Goal: Transaction & Acquisition: Purchase product/service

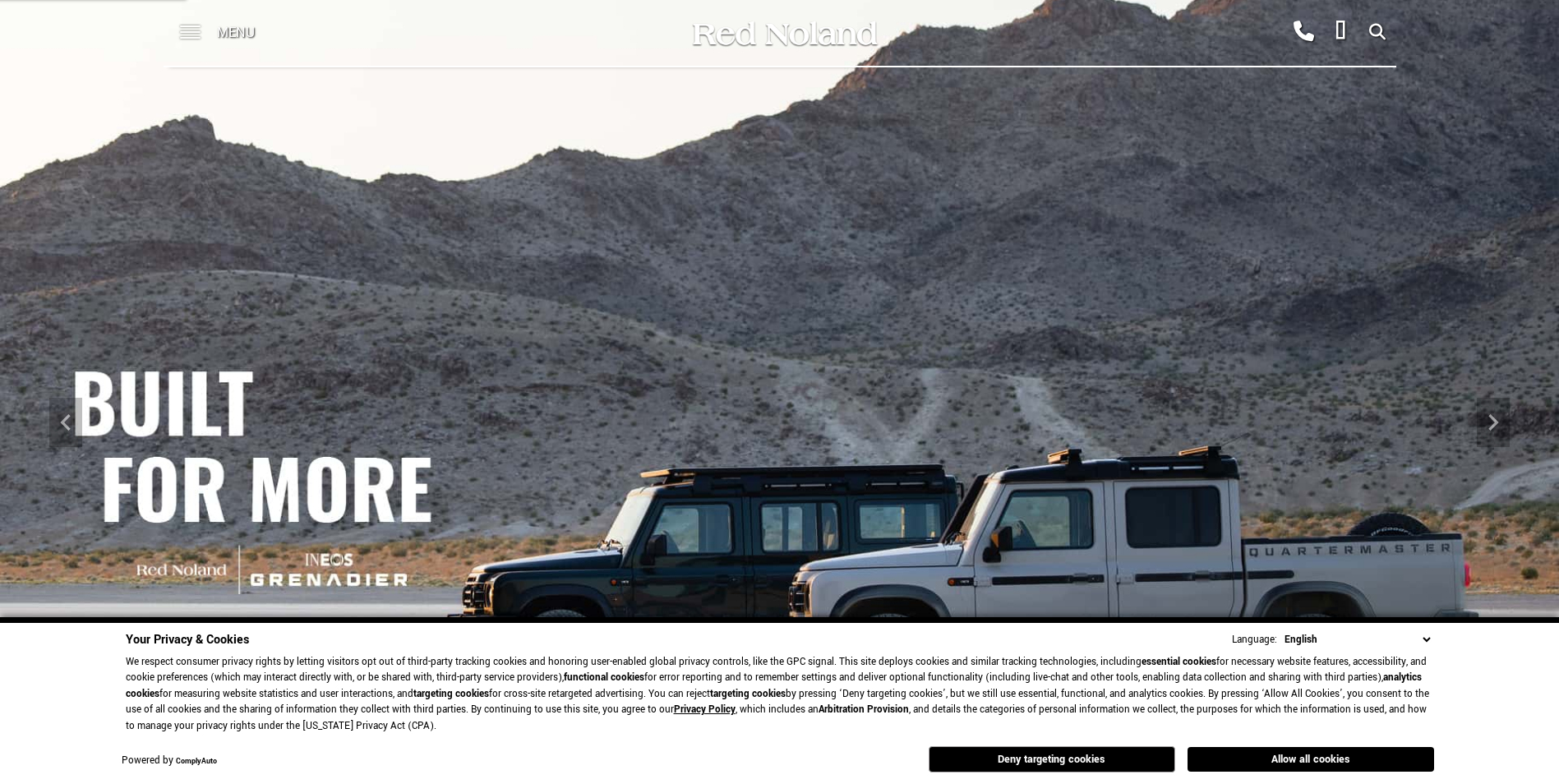
click at [196, 27] on span at bounding box center [191, 27] width 21 height 2
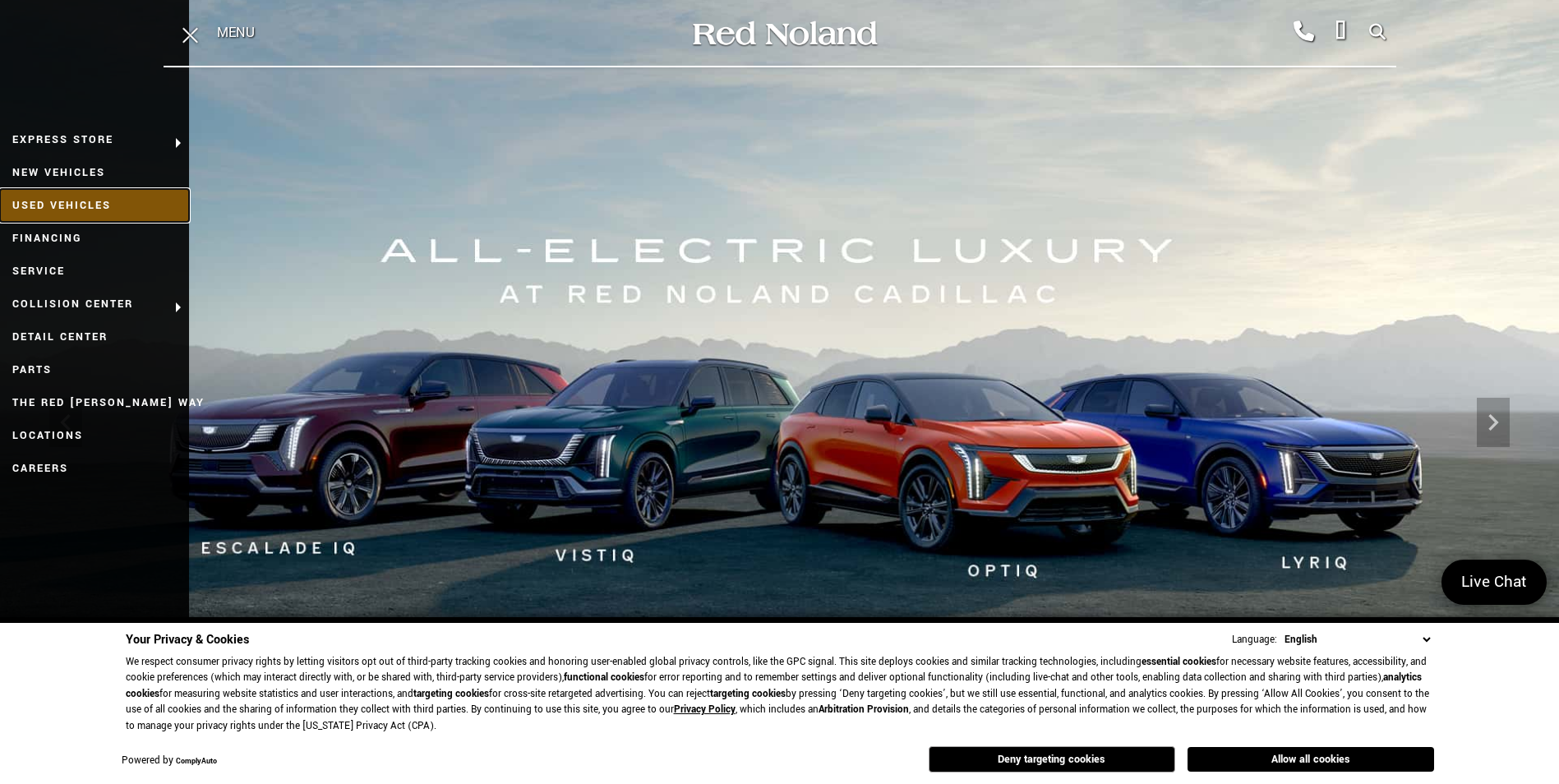
click at [83, 197] on link "Used Vehicles" at bounding box center [94, 205] width 189 height 33
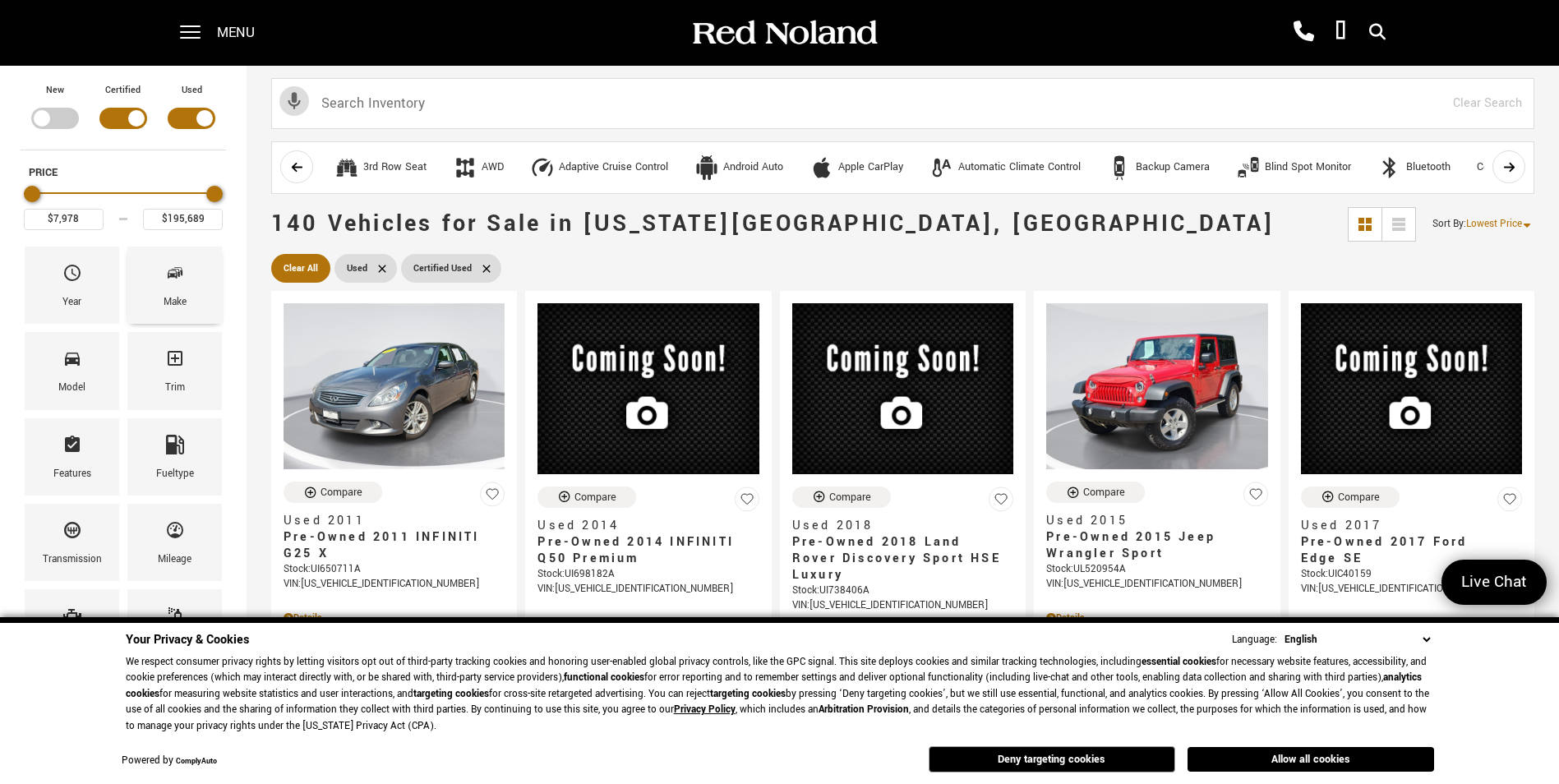
click at [183, 282] on icon "Make" at bounding box center [174, 272] width 20 height 20
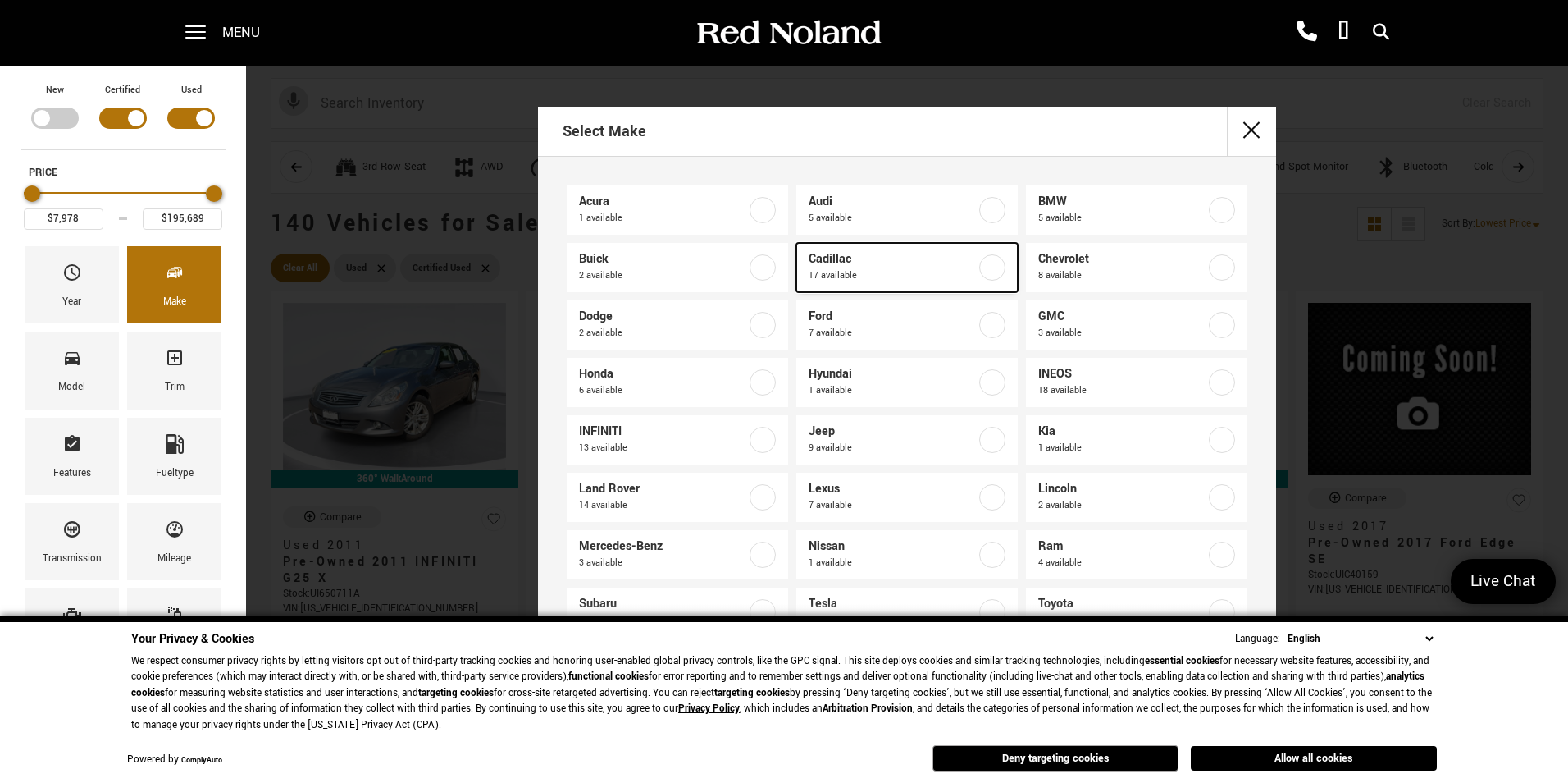
click at [979, 268] on label at bounding box center [993, 267] width 27 height 27
type input "$19,189"
checkbox input "true"
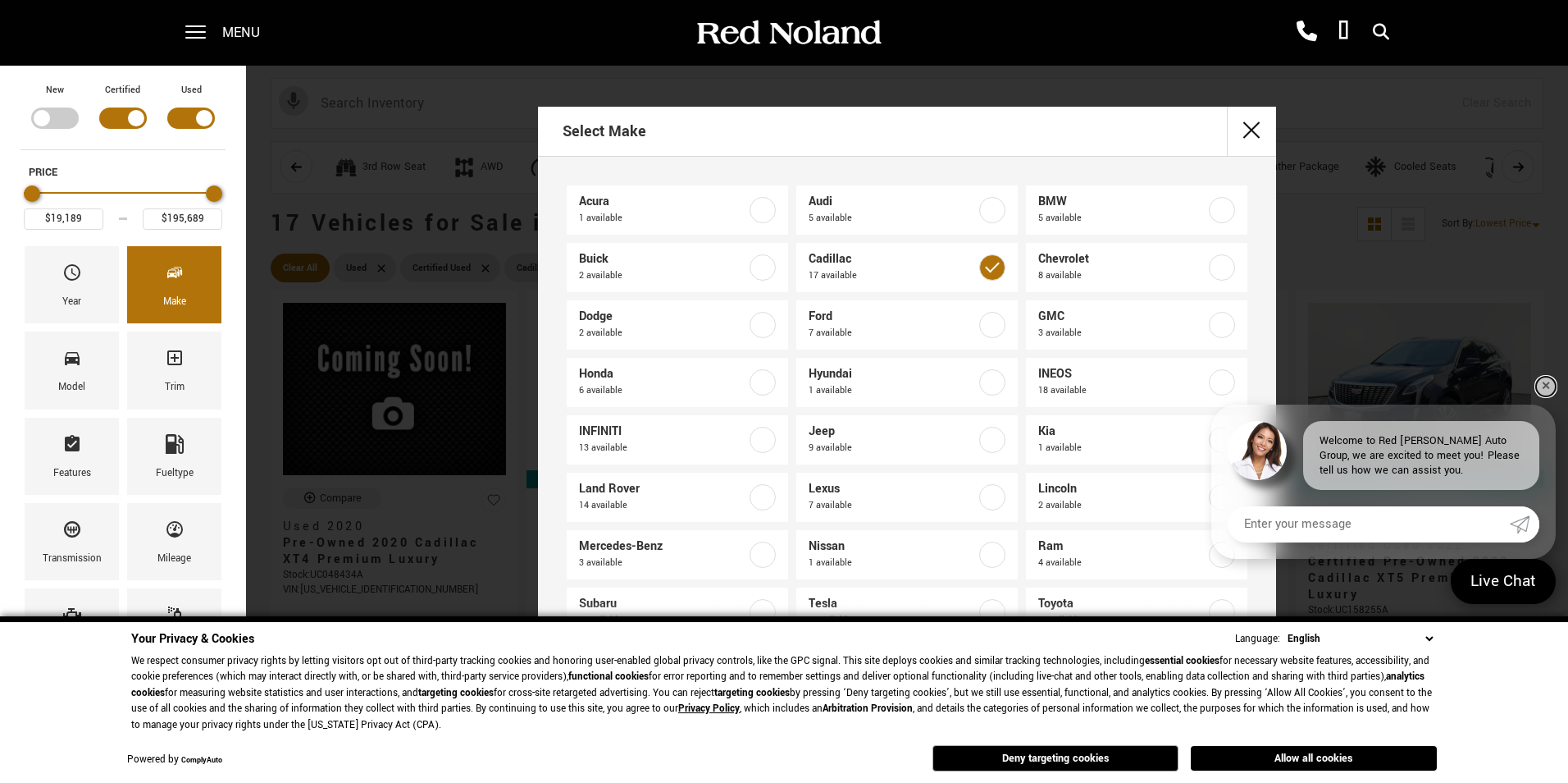
click at [1542, 390] on link "✕" at bounding box center [1546, 386] width 20 height 20
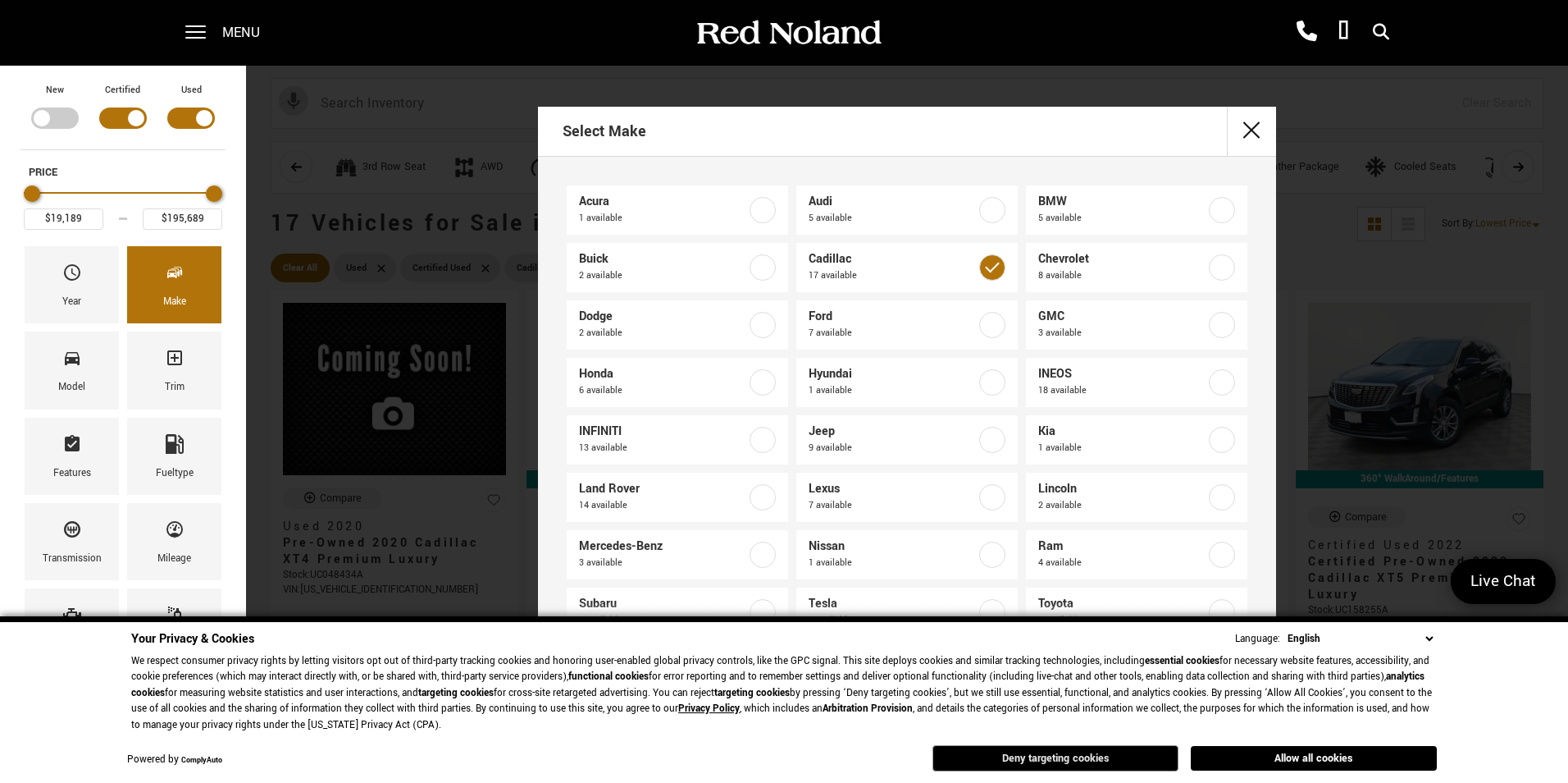
click at [1111, 757] on button "Deny targeting cookies" at bounding box center [1055, 758] width 246 height 27
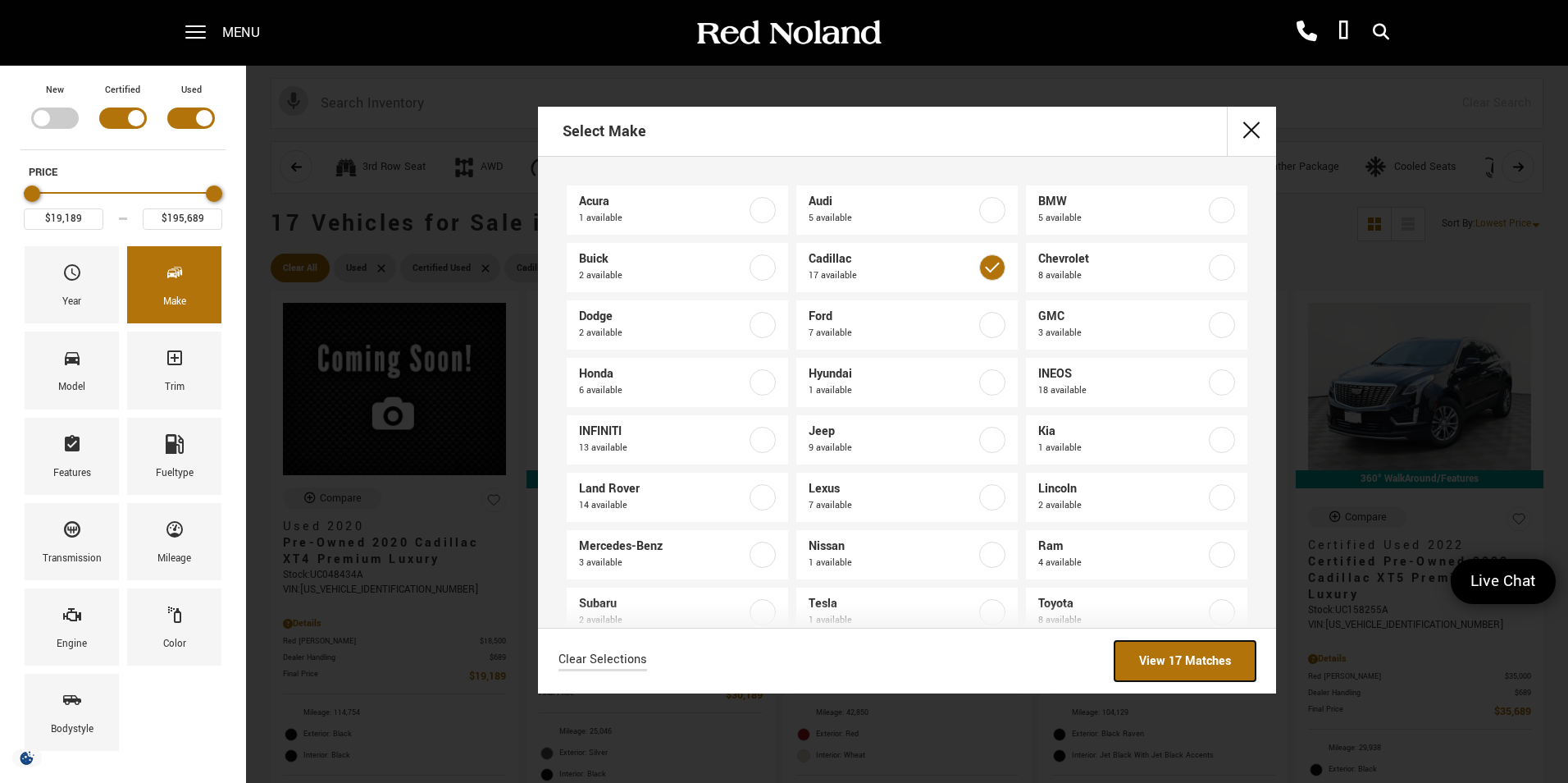
click at [1156, 665] on link "View 17 Matches" at bounding box center [1185, 661] width 141 height 40
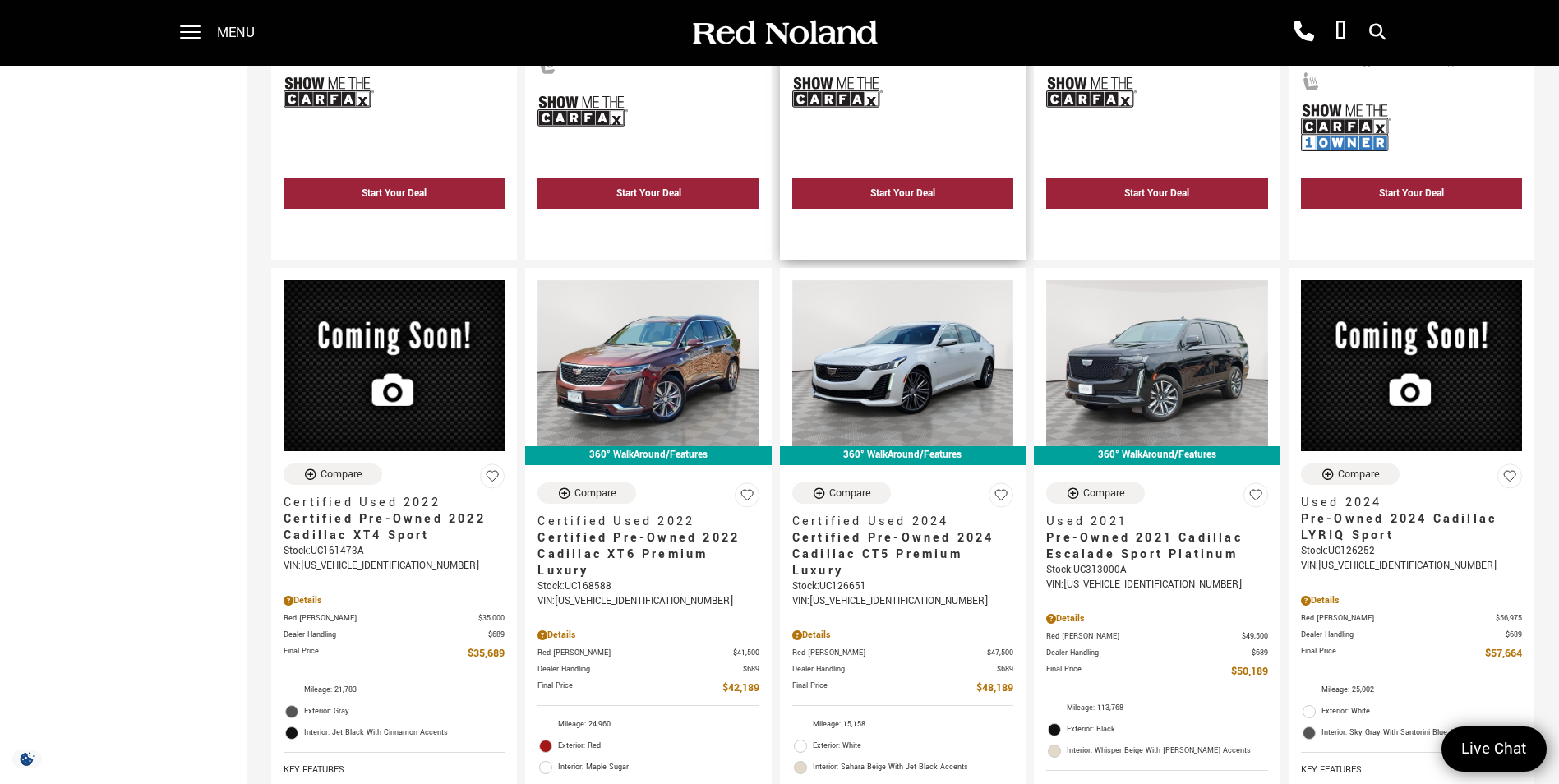
scroll to position [822, 0]
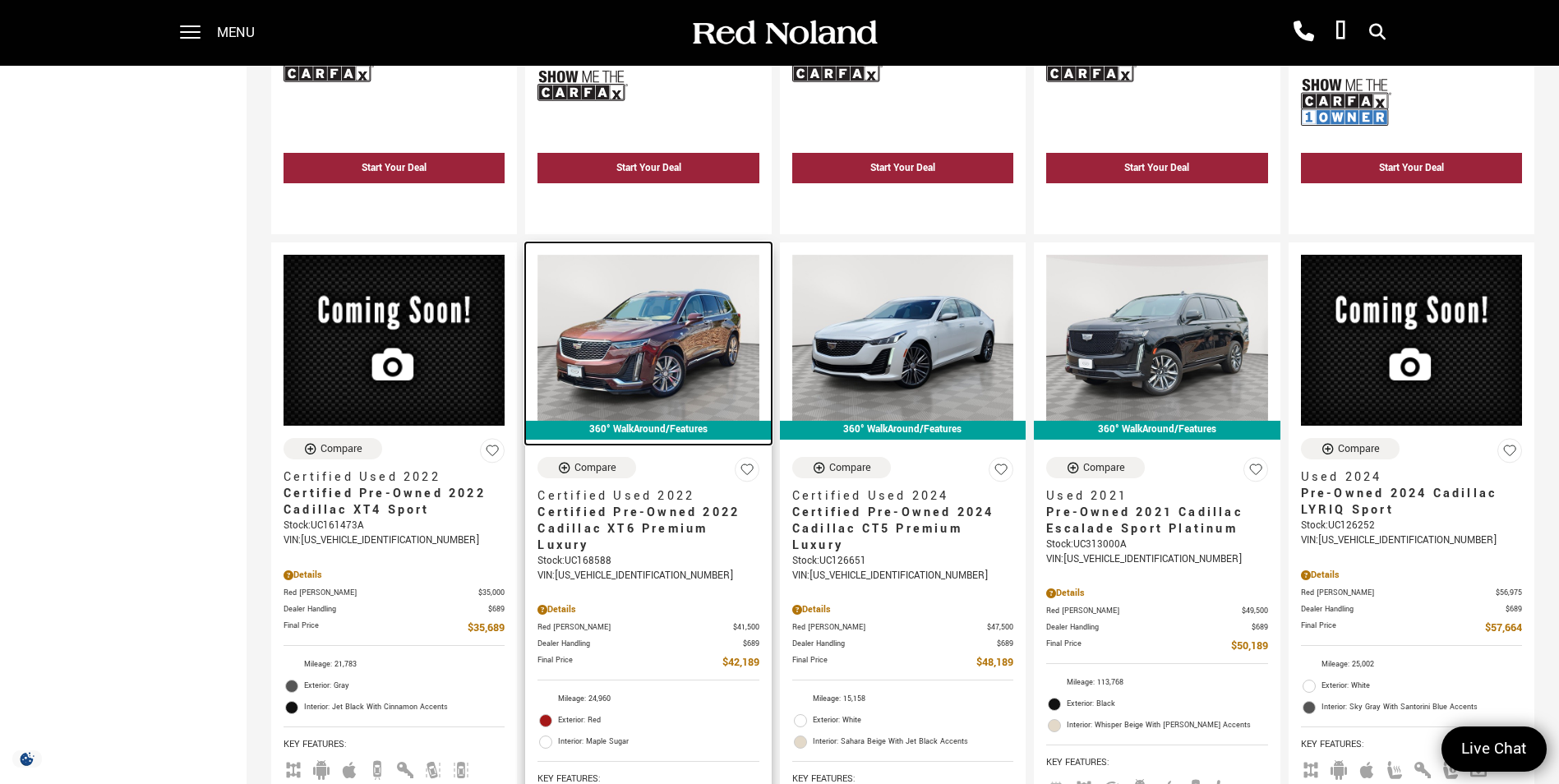
click at [706, 309] on img at bounding box center [648, 337] width 221 height 166
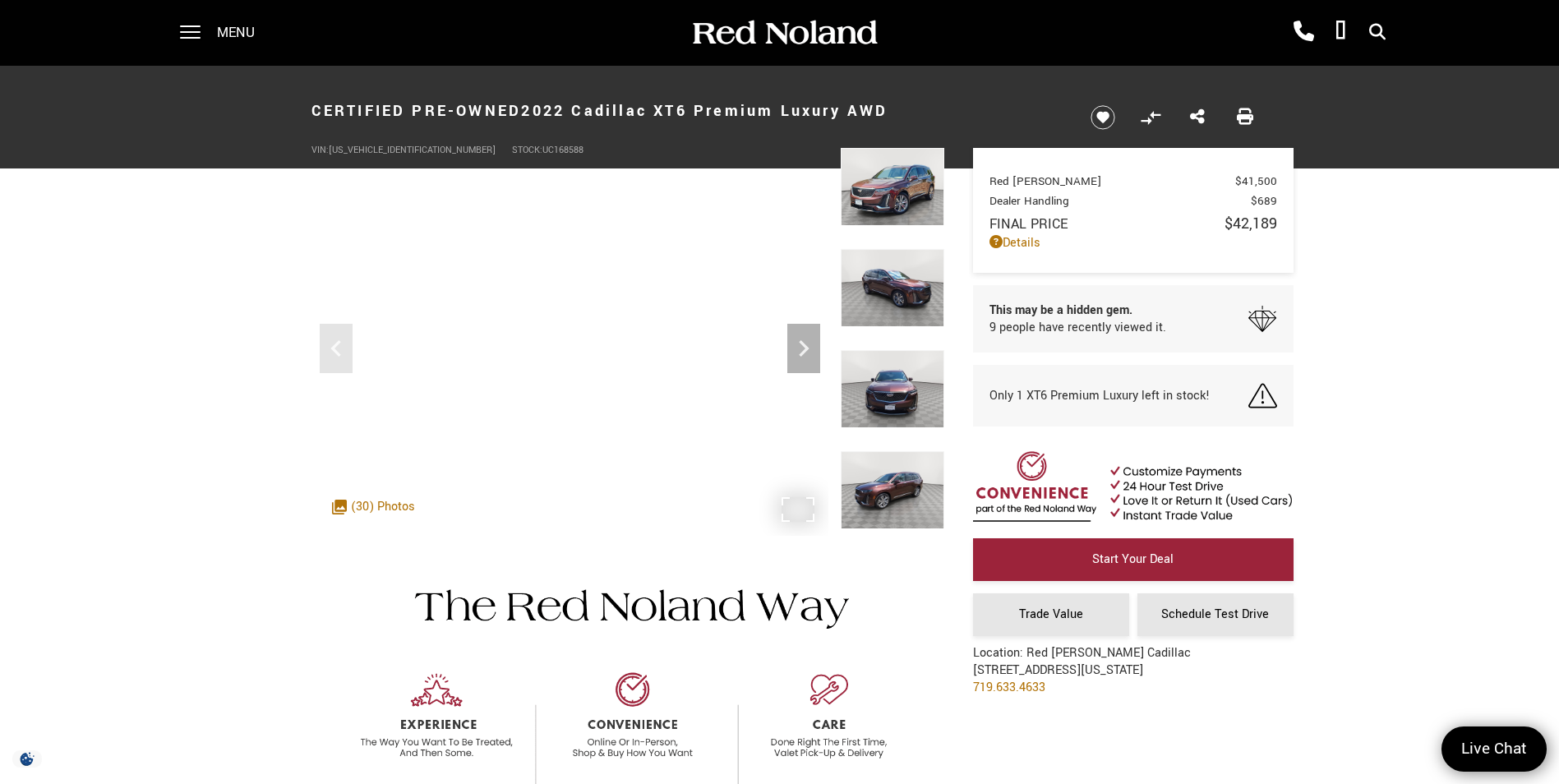
click at [459, 508] on div ".cls-1, .cls-3 { fill: #c50033; } .cls-1 { clip-rule: evenodd; } .cls-2 { clip-…" at bounding box center [395, 506] width 141 height 33
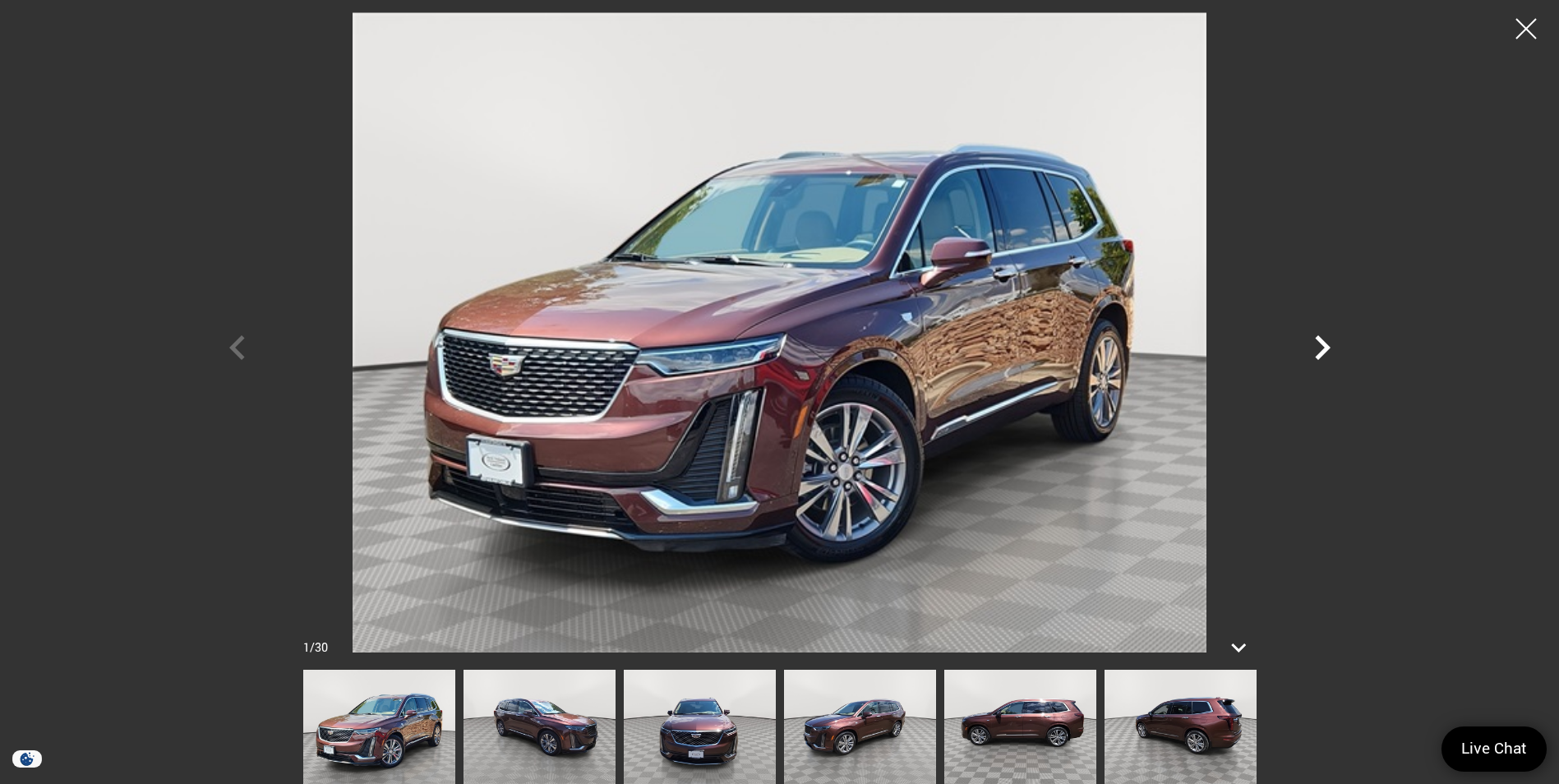
click at [1320, 345] on icon "Next" at bounding box center [1323, 348] width 50 height 50
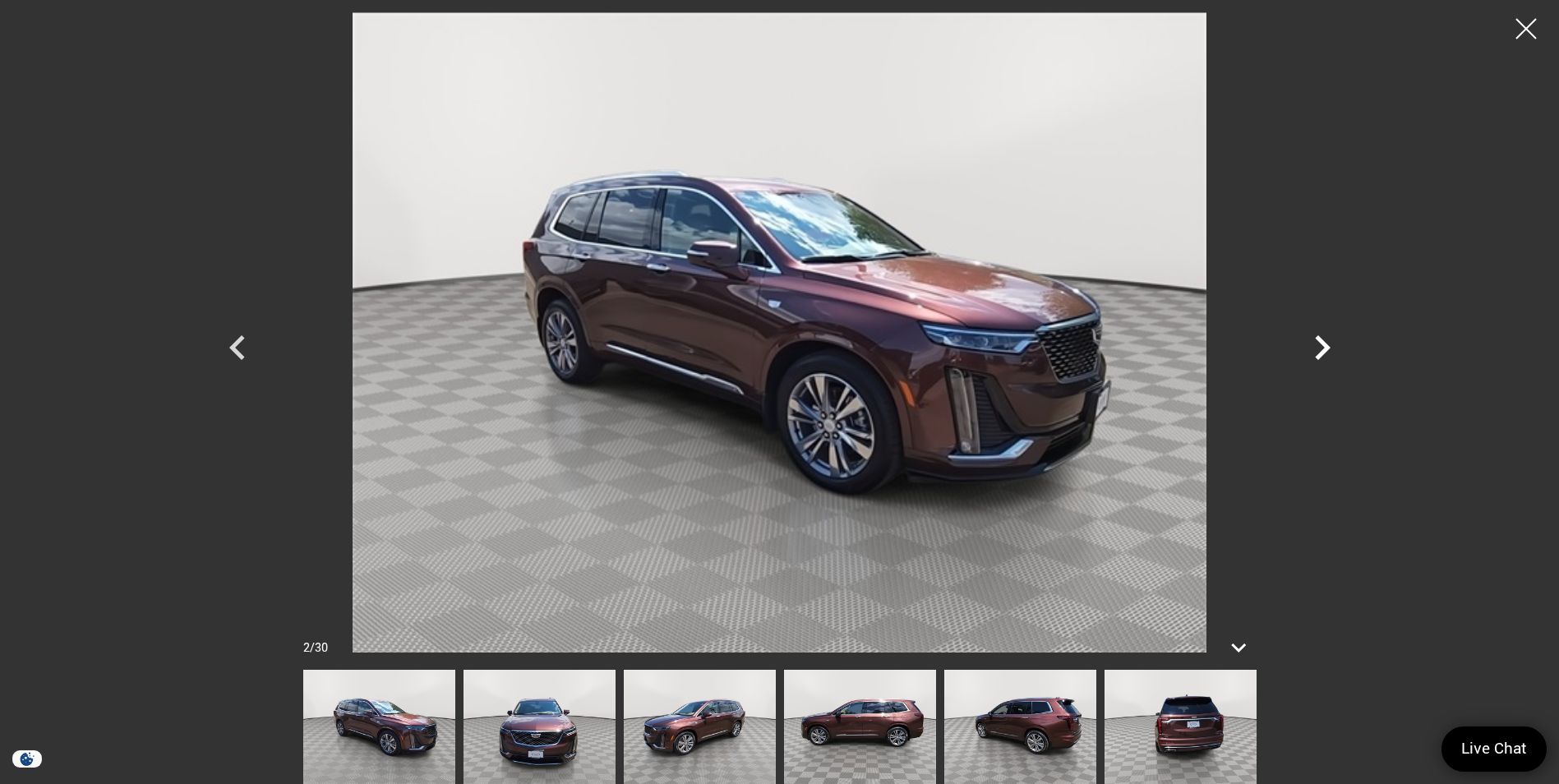
click at [1330, 350] on icon "Next" at bounding box center [1323, 348] width 50 height 50
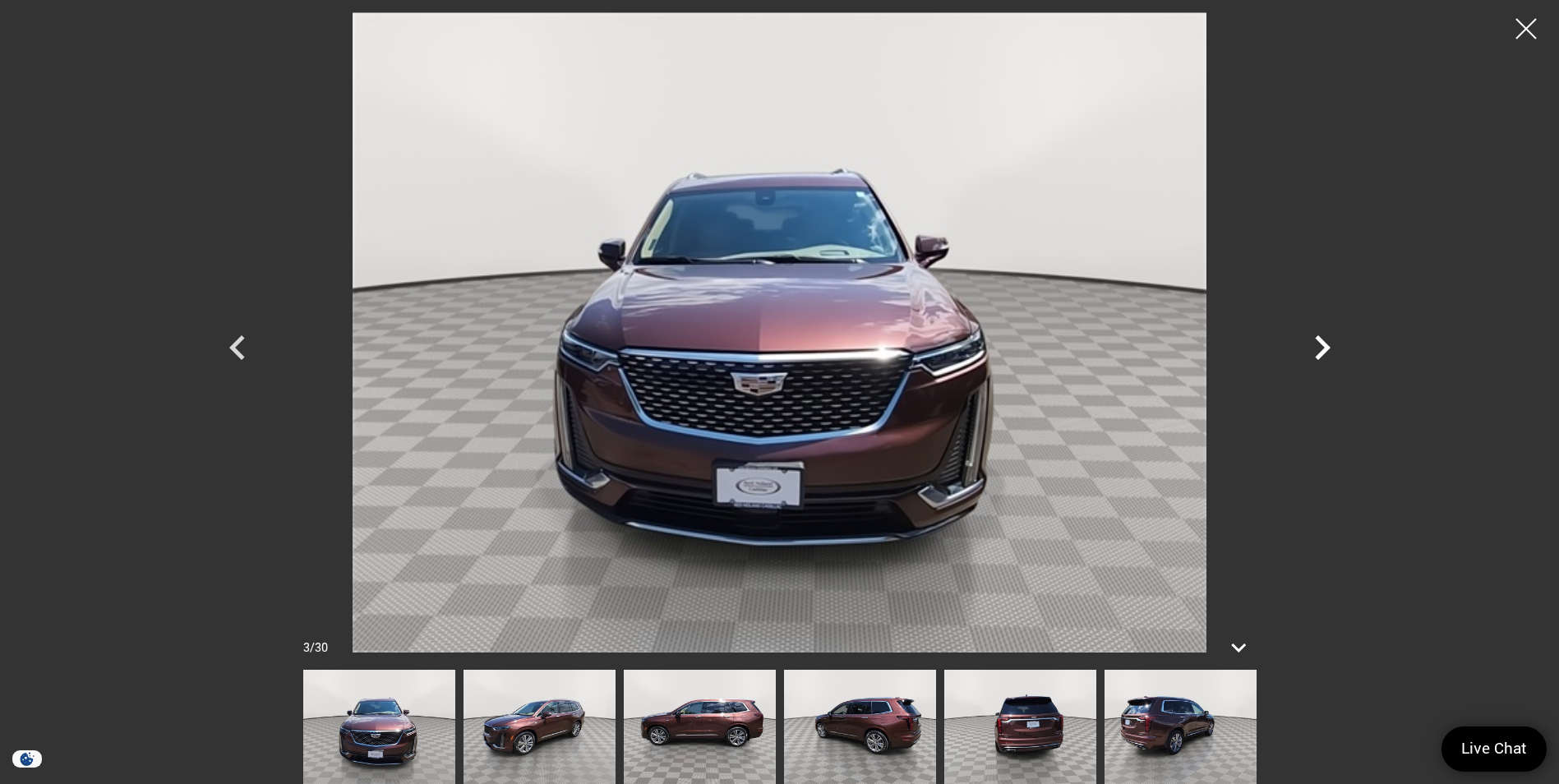
click at [1330, 350] on icon "Next" at bounding box center [1323, 348] width 50 height 50
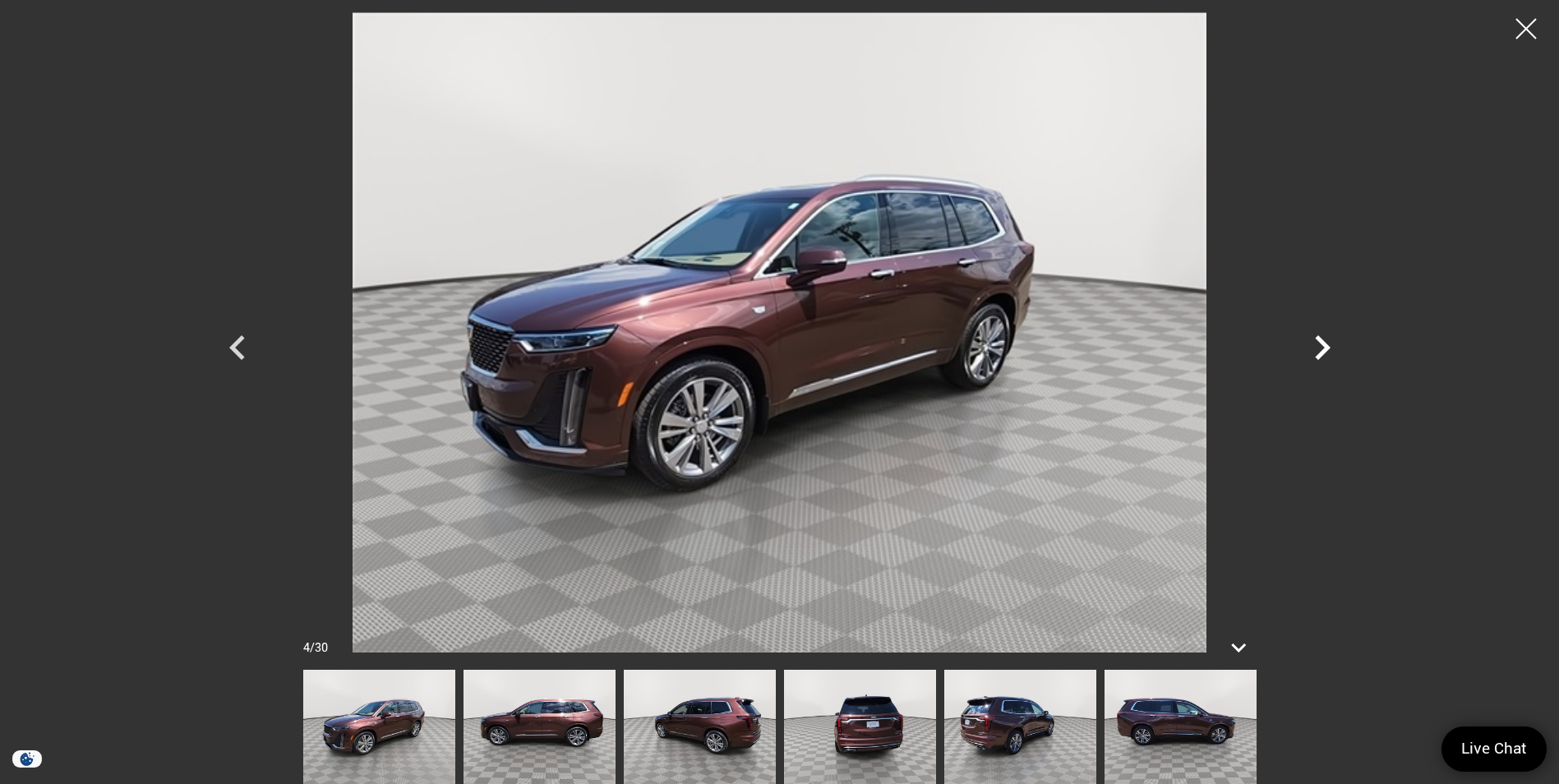
click at [1330, 350] on icon "Next" at bounding box center [1323, 348] width 50 height 50
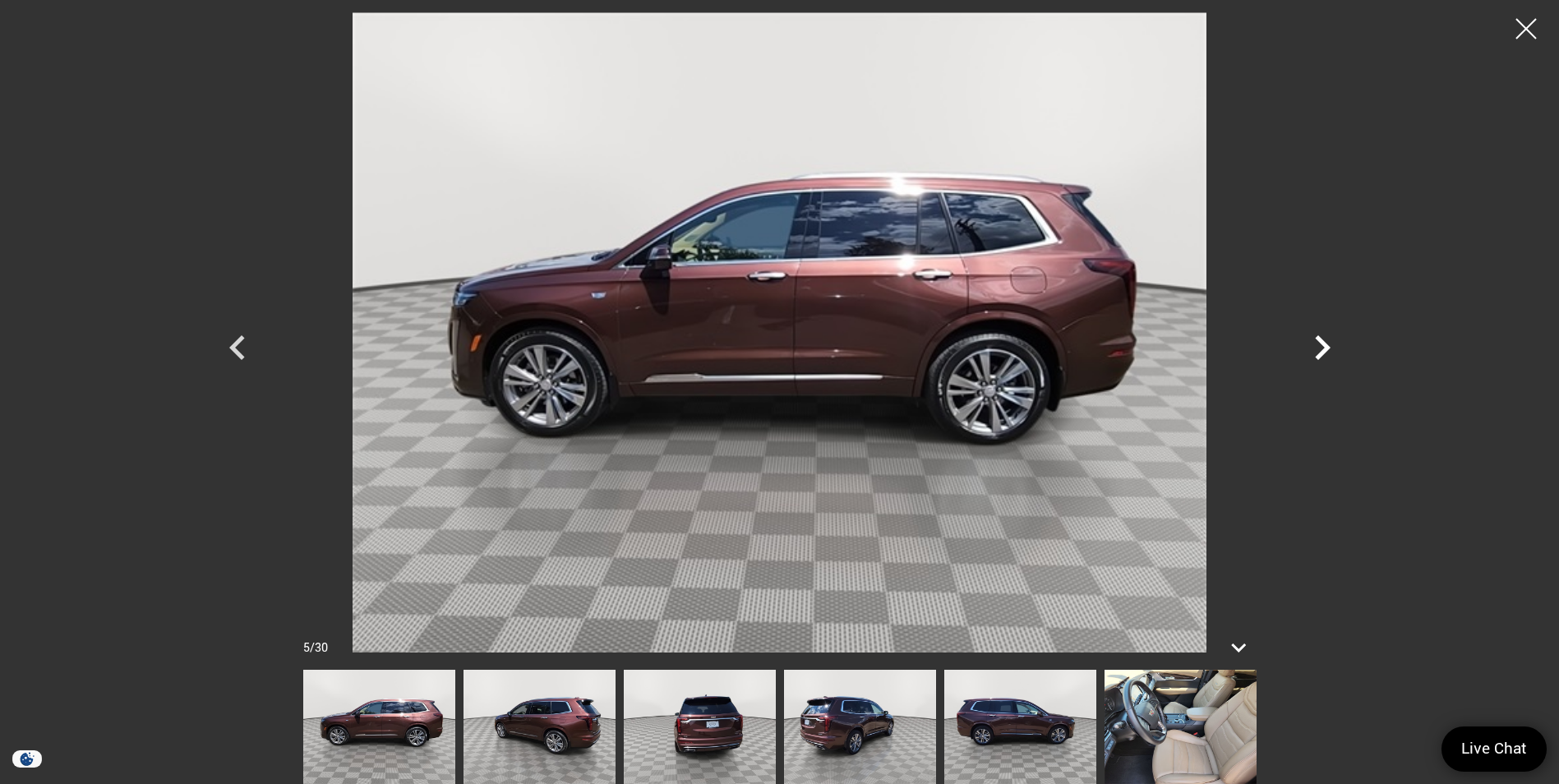
click at [1330, 350] on icon "Next" at bounding box center [1323, 348] width 50 height 50
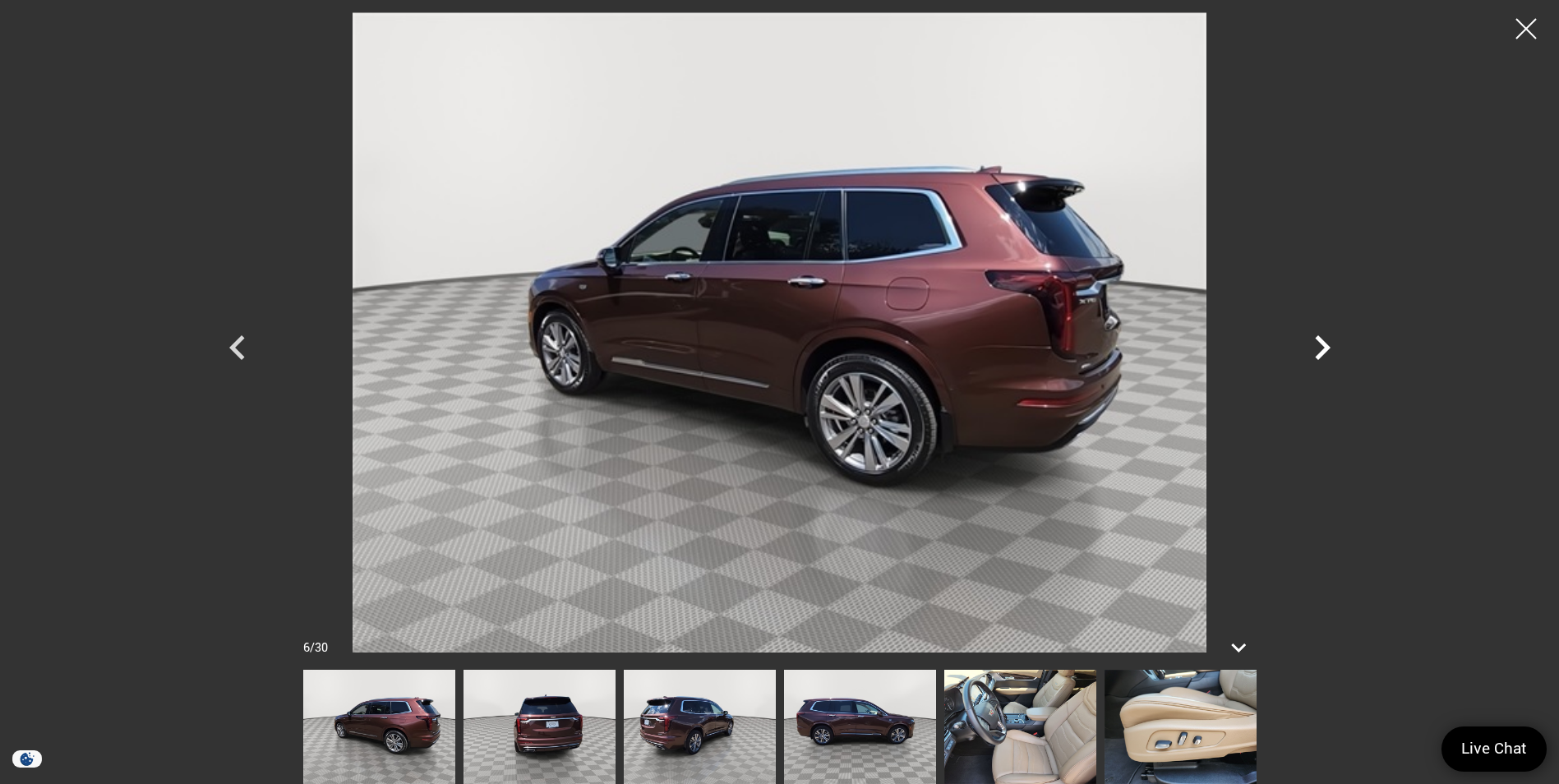
click at [1331, 350] on icon "Next" at bounding box center [1323, 348] width 50 height 50
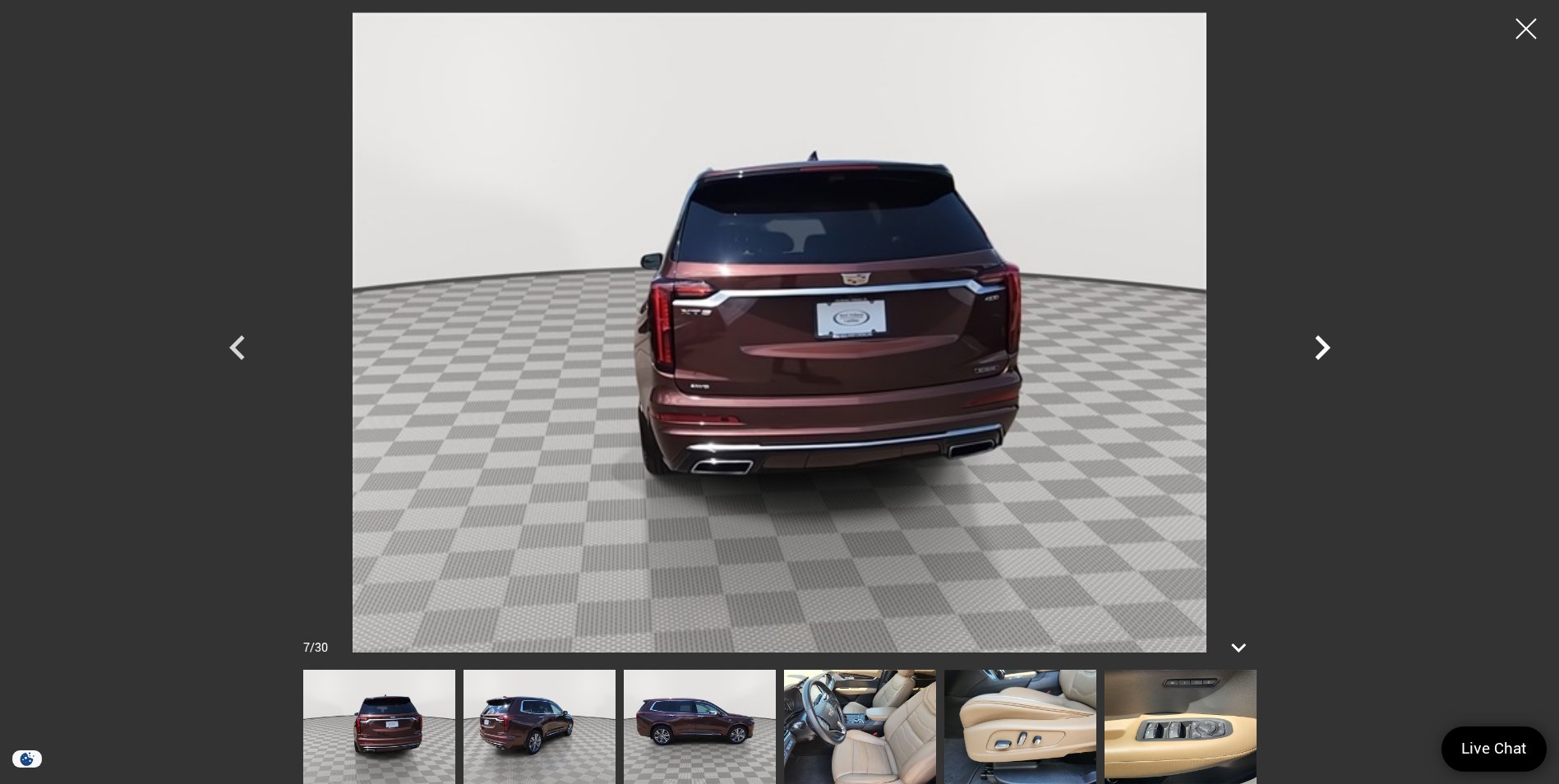
click at [1331, 350] on icon "Next" at bounding box center [1323, 348] width 50 height 50
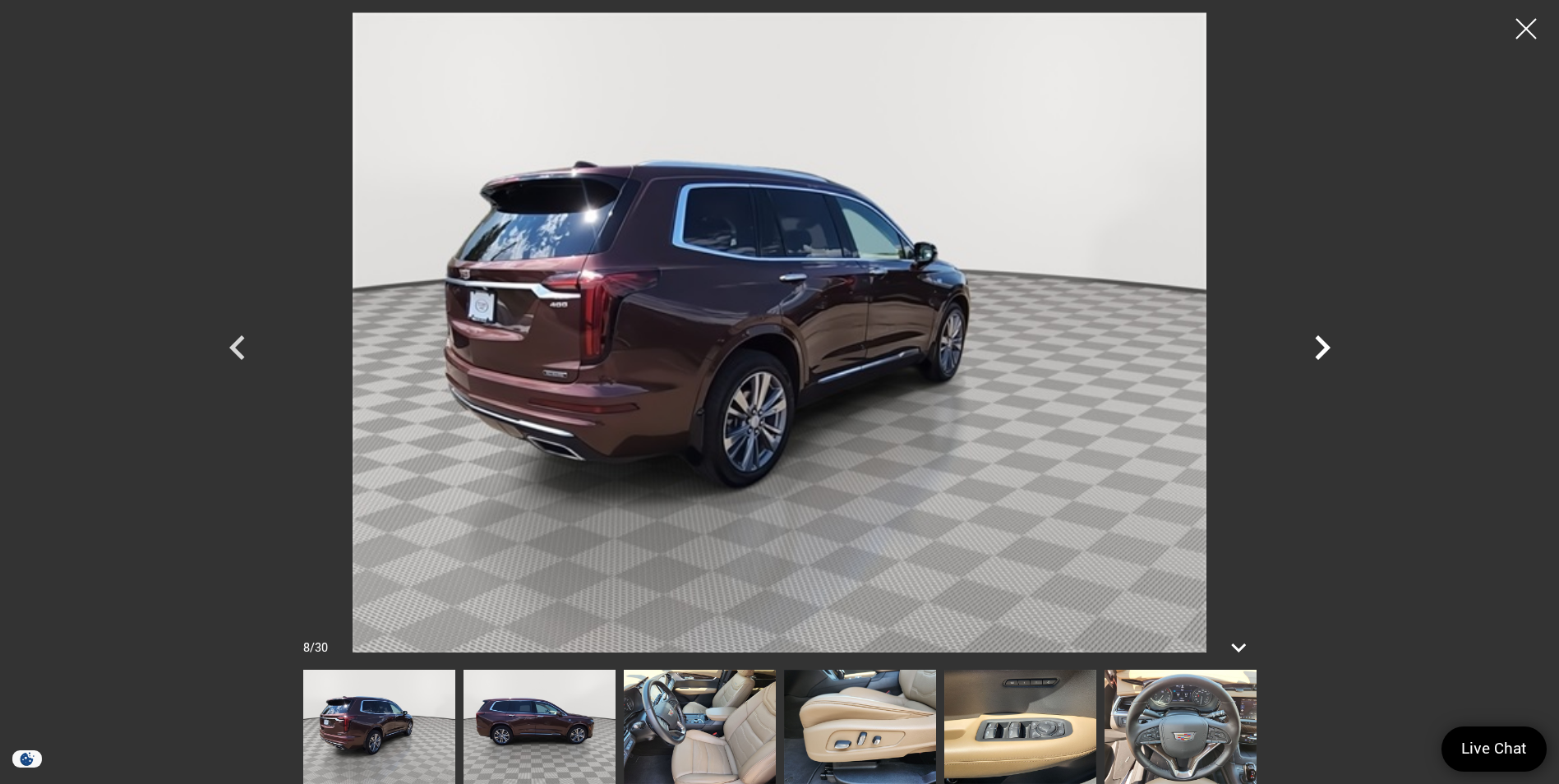
click at [1331, 350] on icon "Next" at bounding box center [1323, 348] width 50 height 50
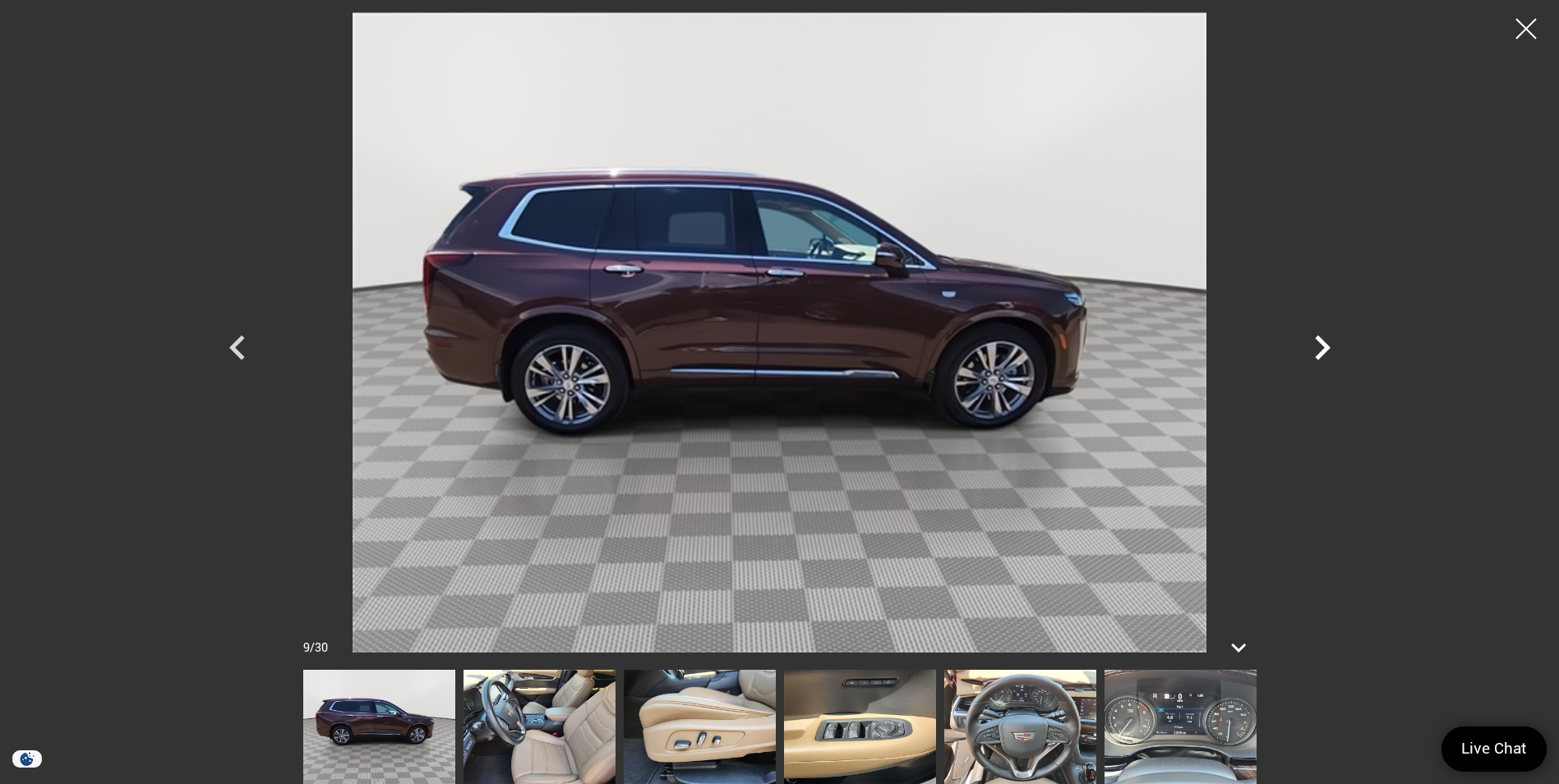
click at [1331, 350] on icon "Next" at bounding box center [1323, 348] width 50 height 50
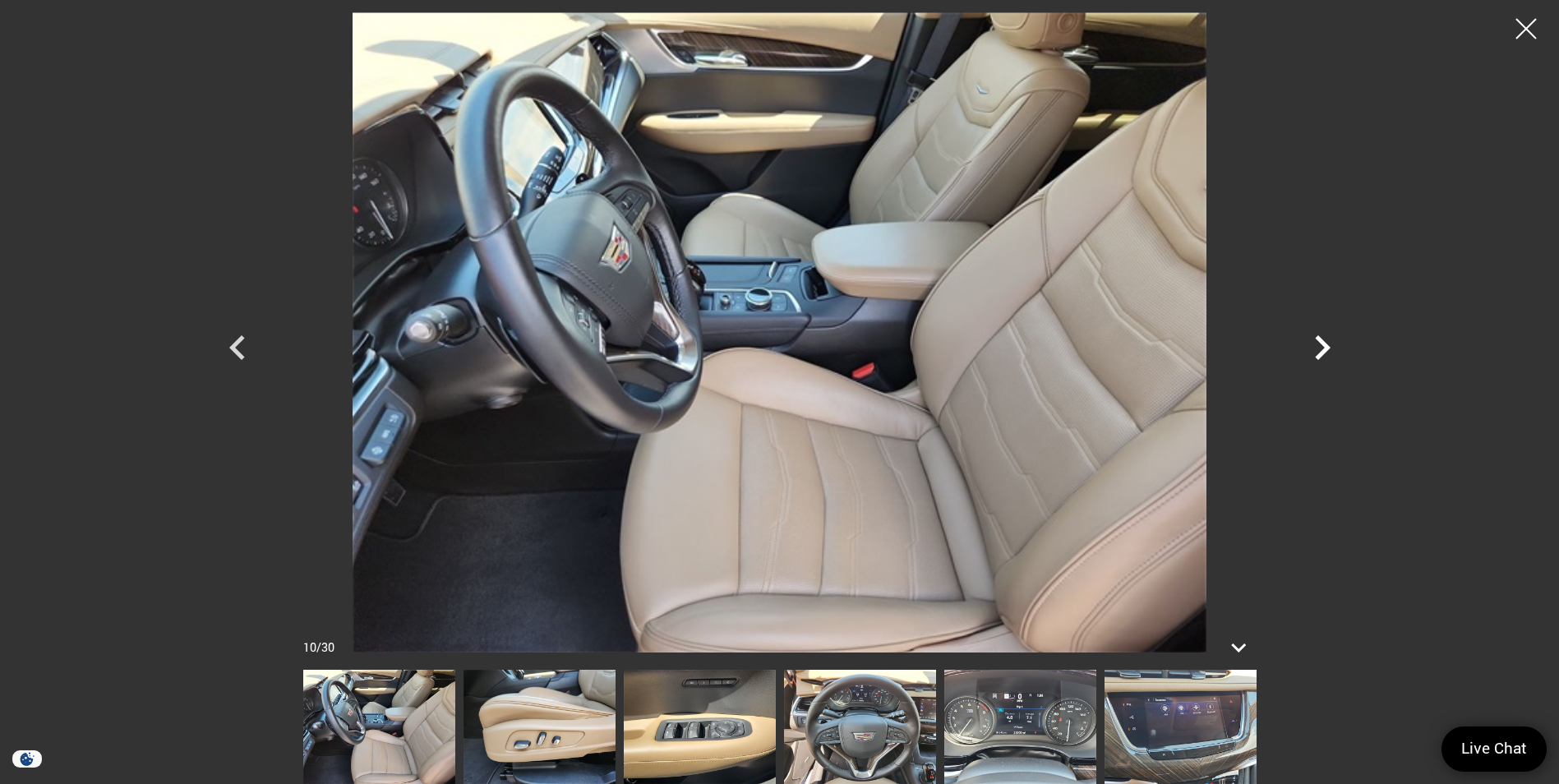
click at [1331, 350] on icon "Next" at bounding box center [1323, 348] width 50 height 50
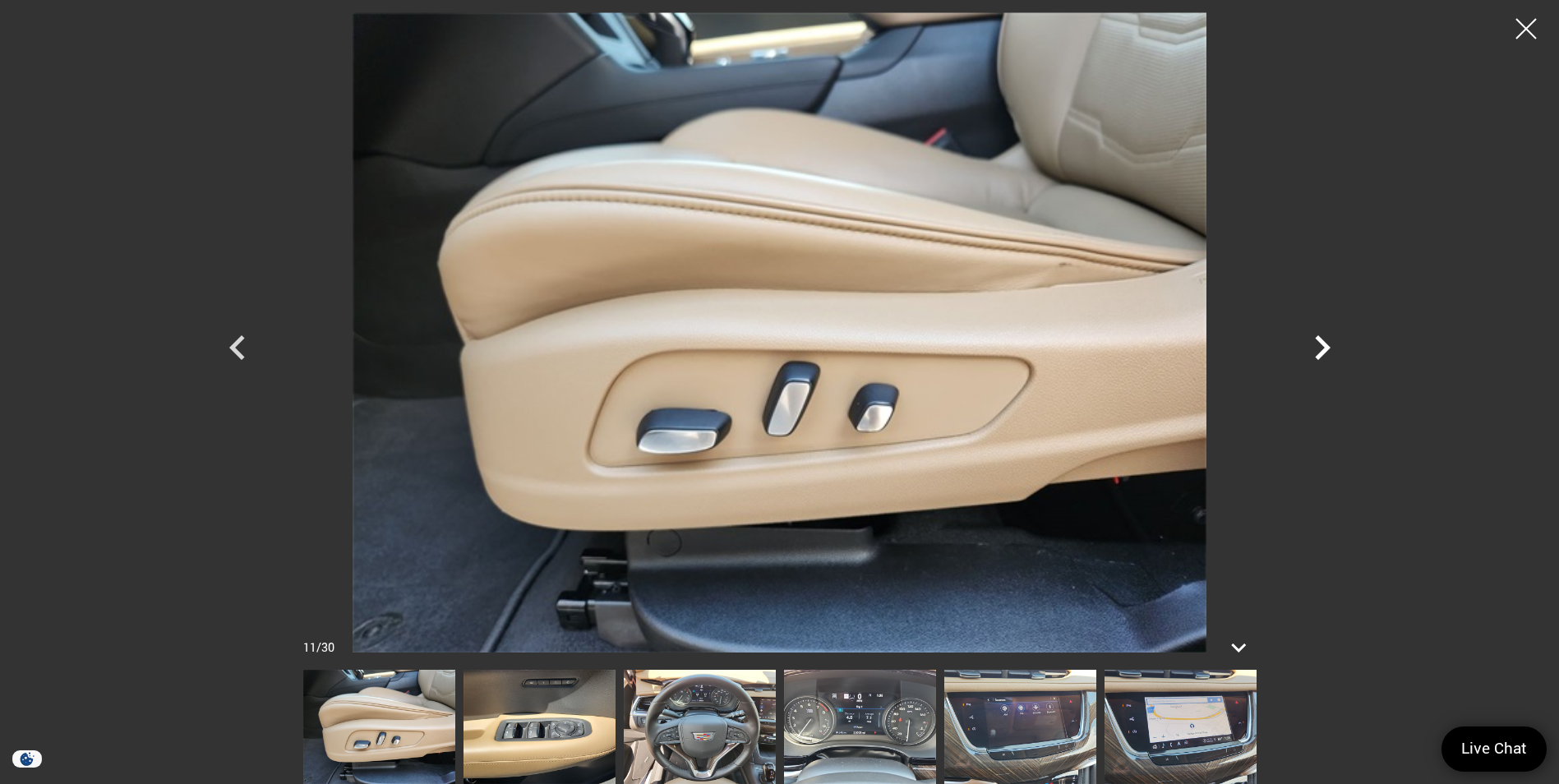
click at [1331, 350] on icon "Next" at bounding box center [1323, 348] width 50 height 50
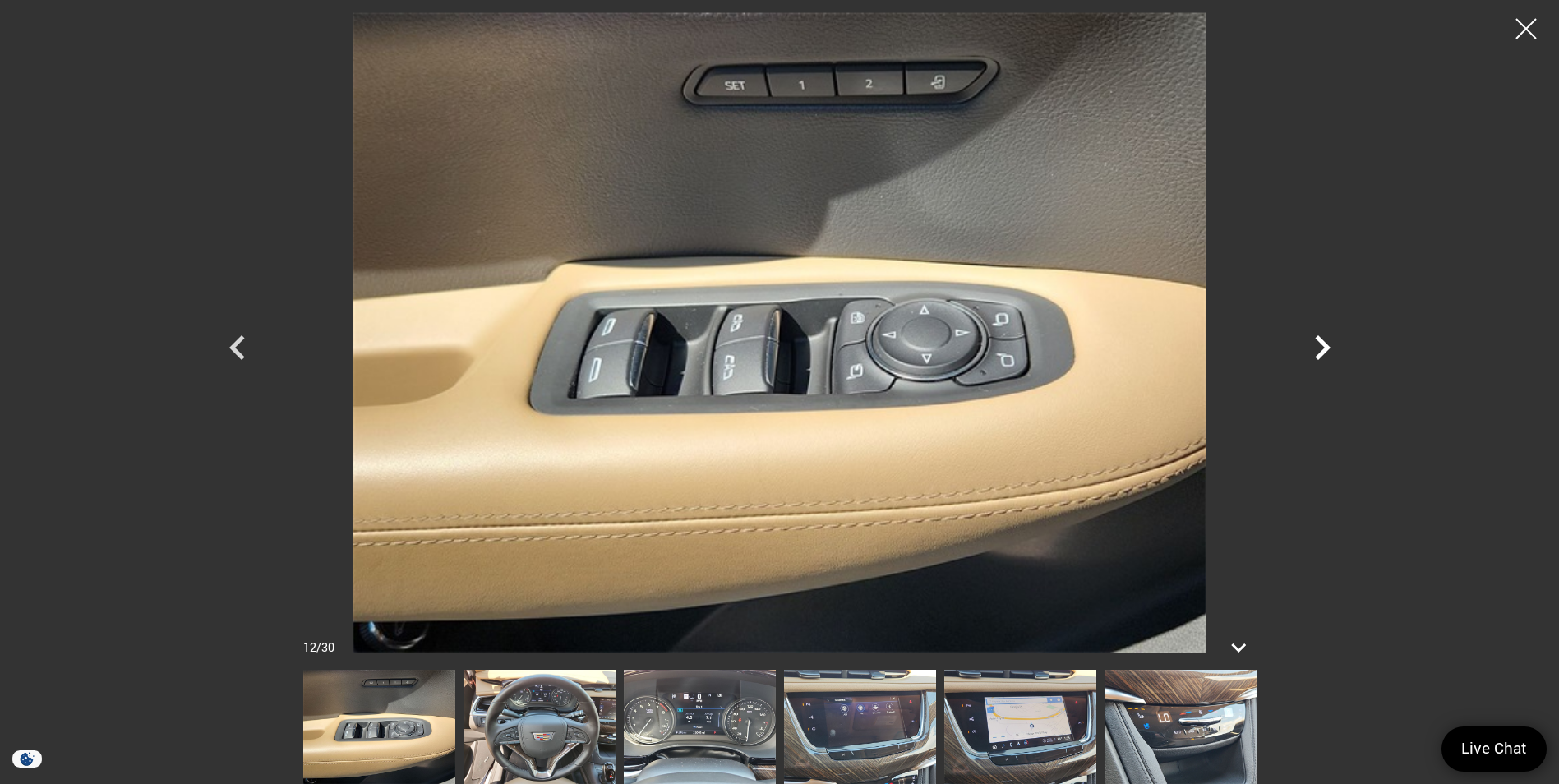
click at [1331, 350] on icon "Next" at bounding box center [1323, 348] width 50 height 50
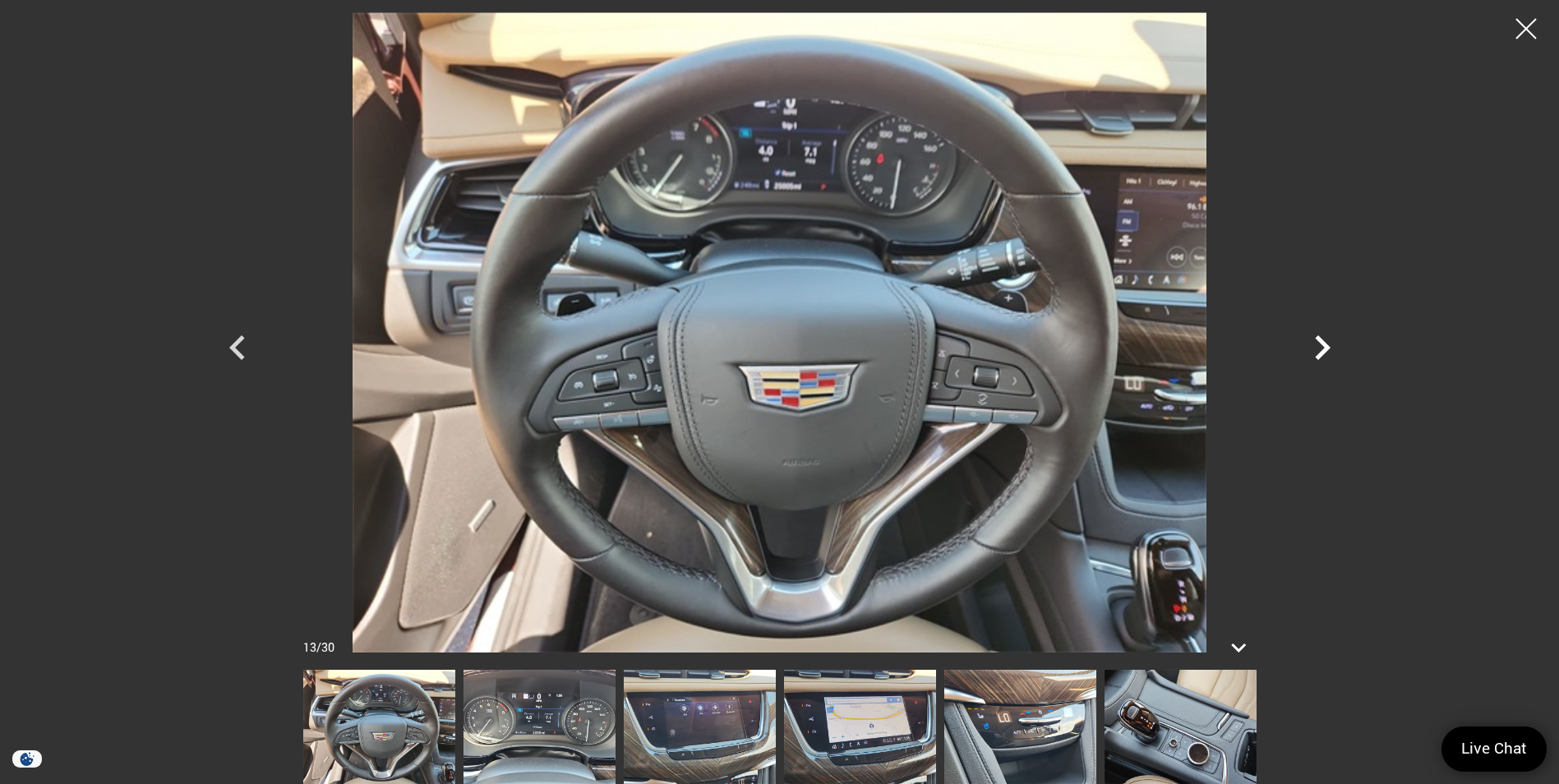
click at [1331, 350] on icon "Next" at bounding box center [1323, 348] width 50 height 50
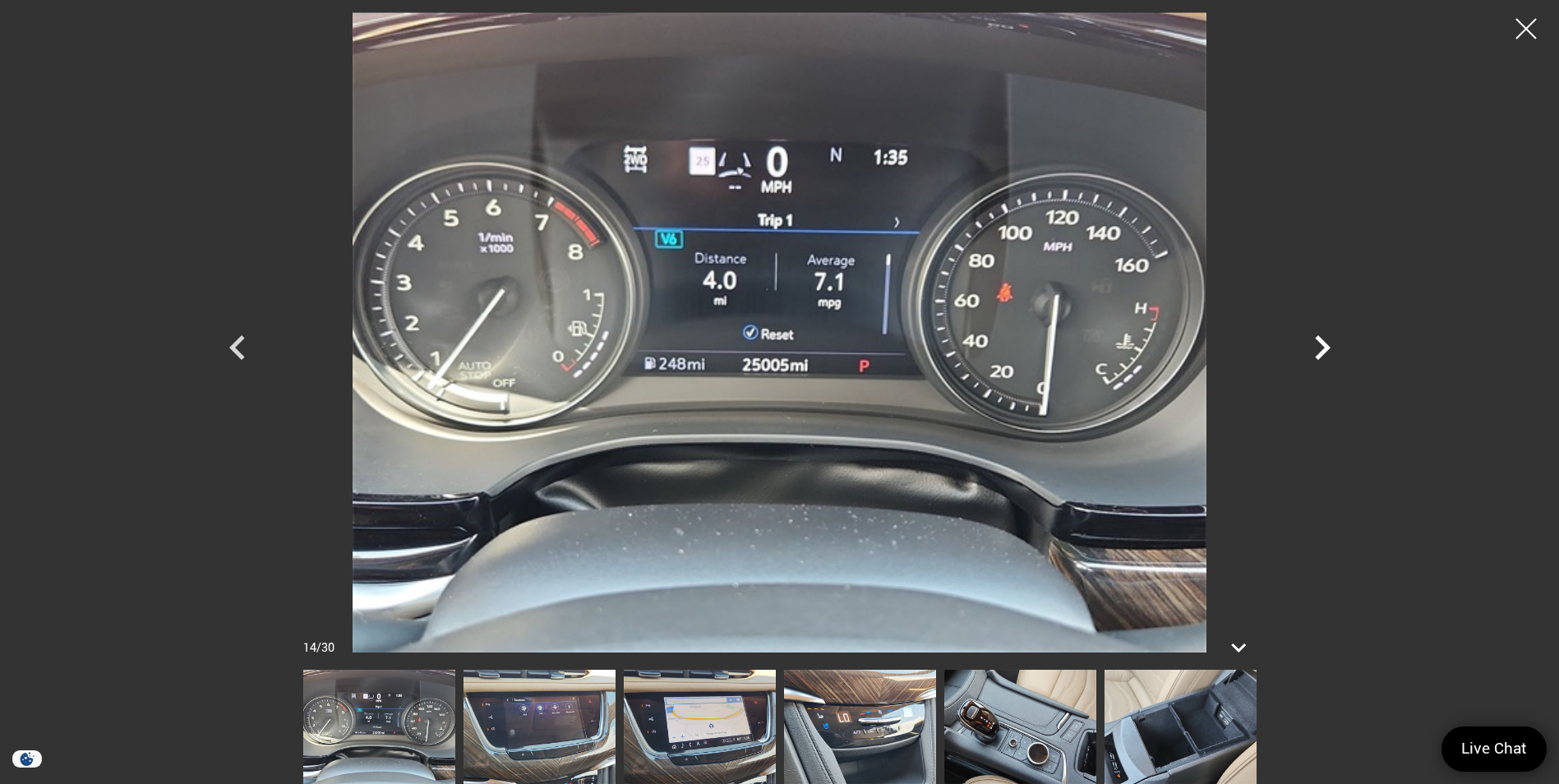
click at [1331, 350] on icon "Next" at bounding box center [1323, 348] width 50 height 50
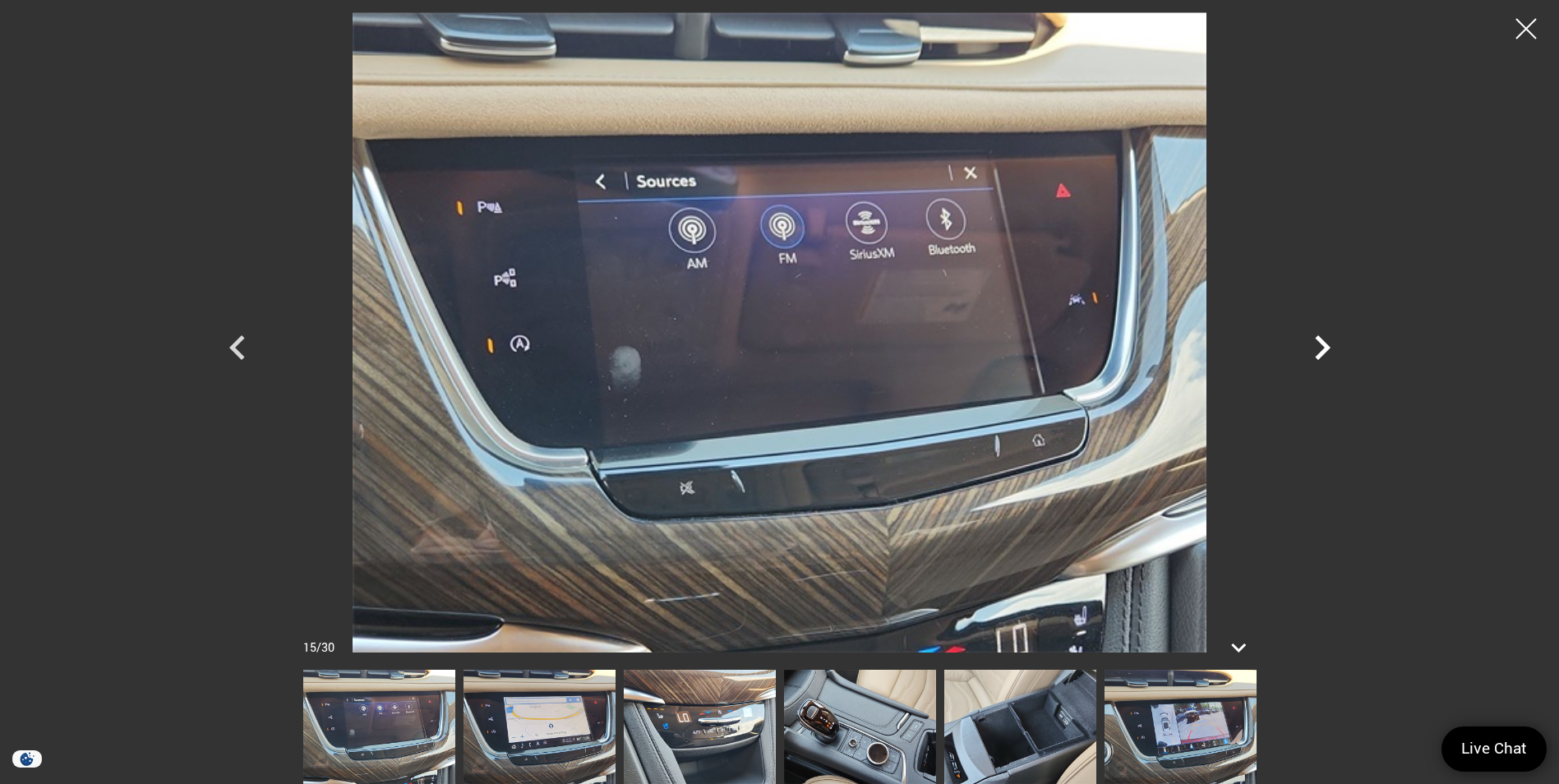
click at [1331, 350] on icon "Next" at bounding box center [1323, 348] width 50 height 50
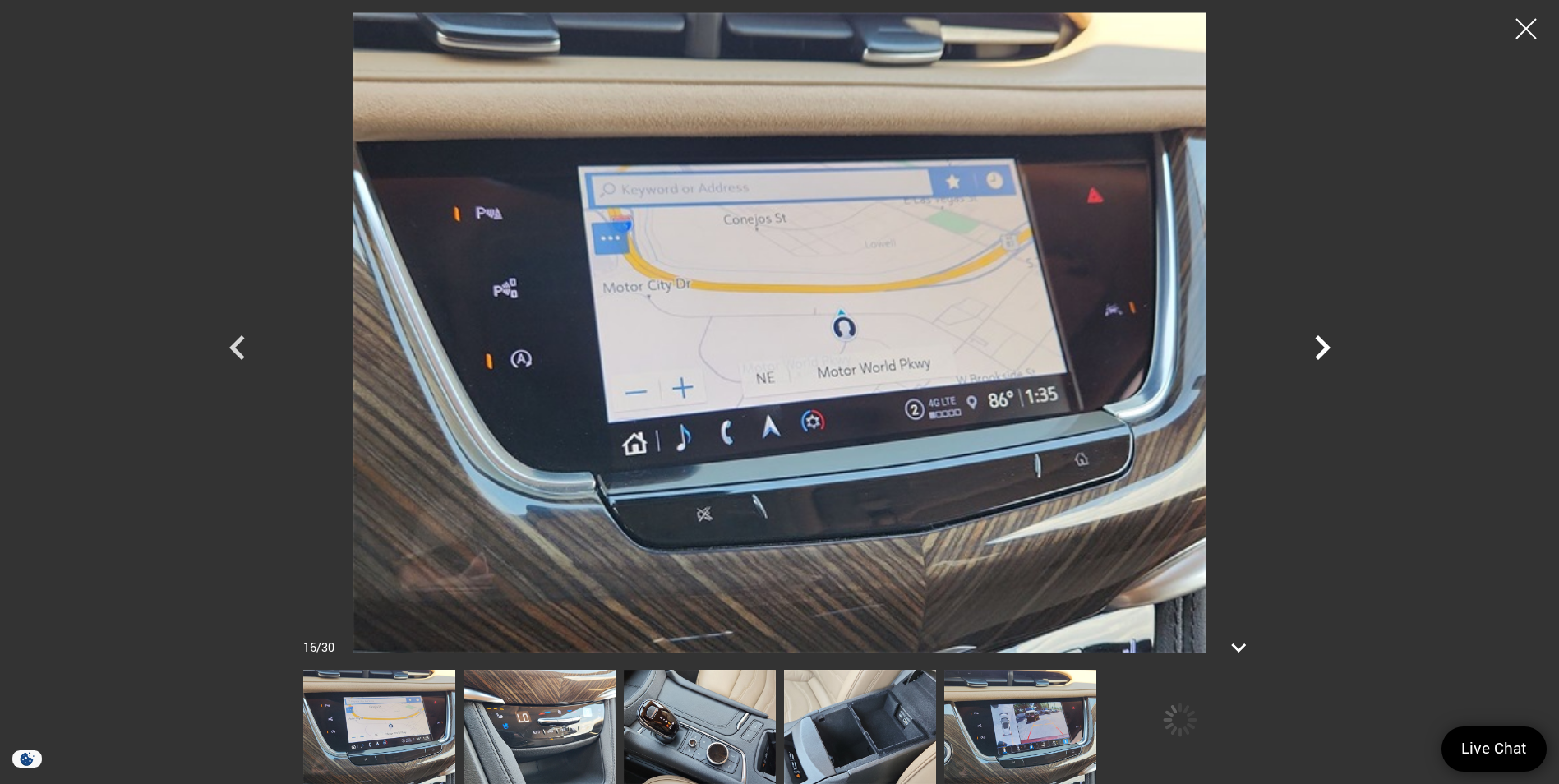
click at [1331, 350] on icon "Next" at bounding box center [1323, 348] width 50 height 50
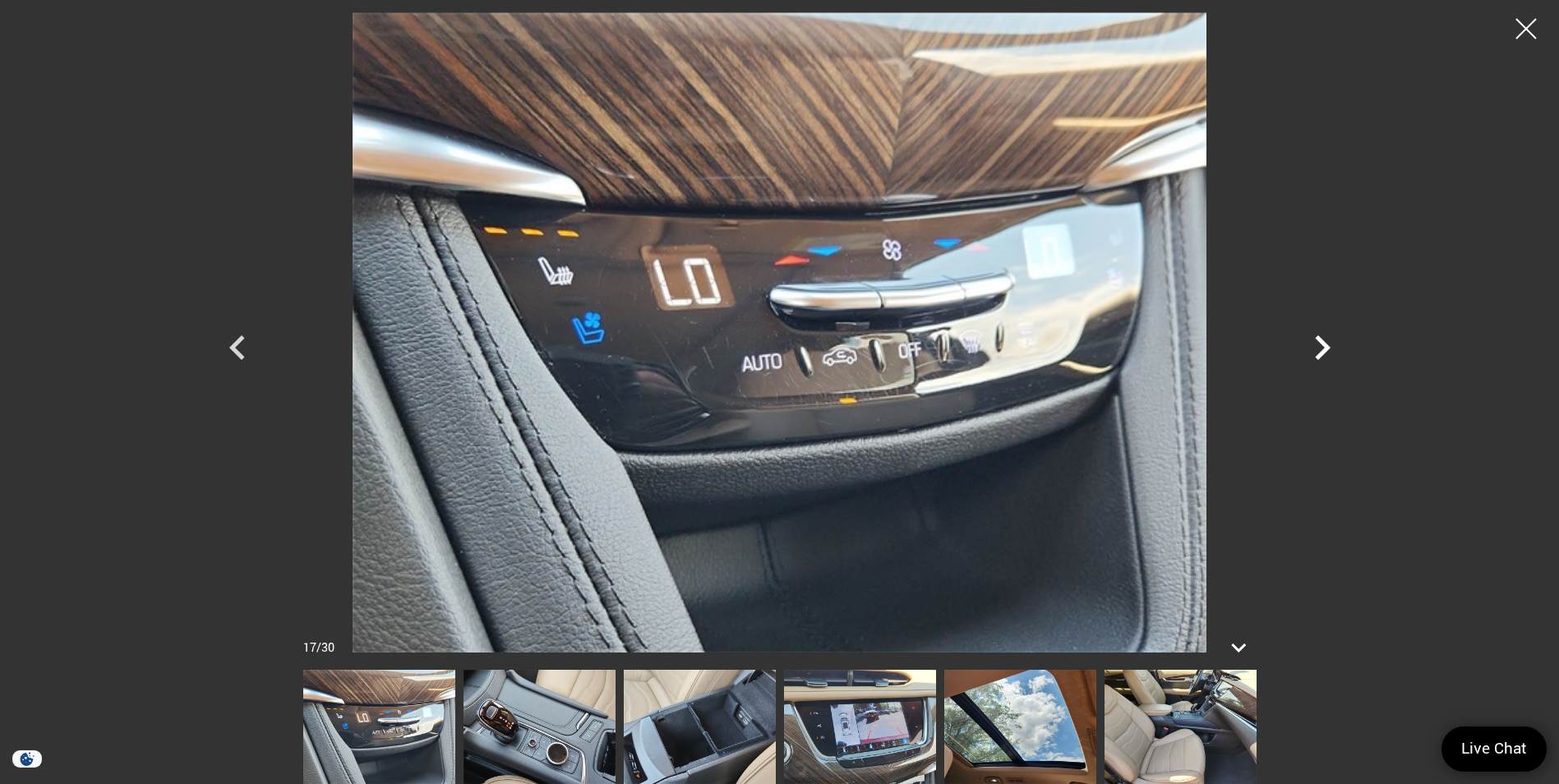
click at [1331, 350] on icon "Next" at bounding box center [1323, 348] width 50 height 50
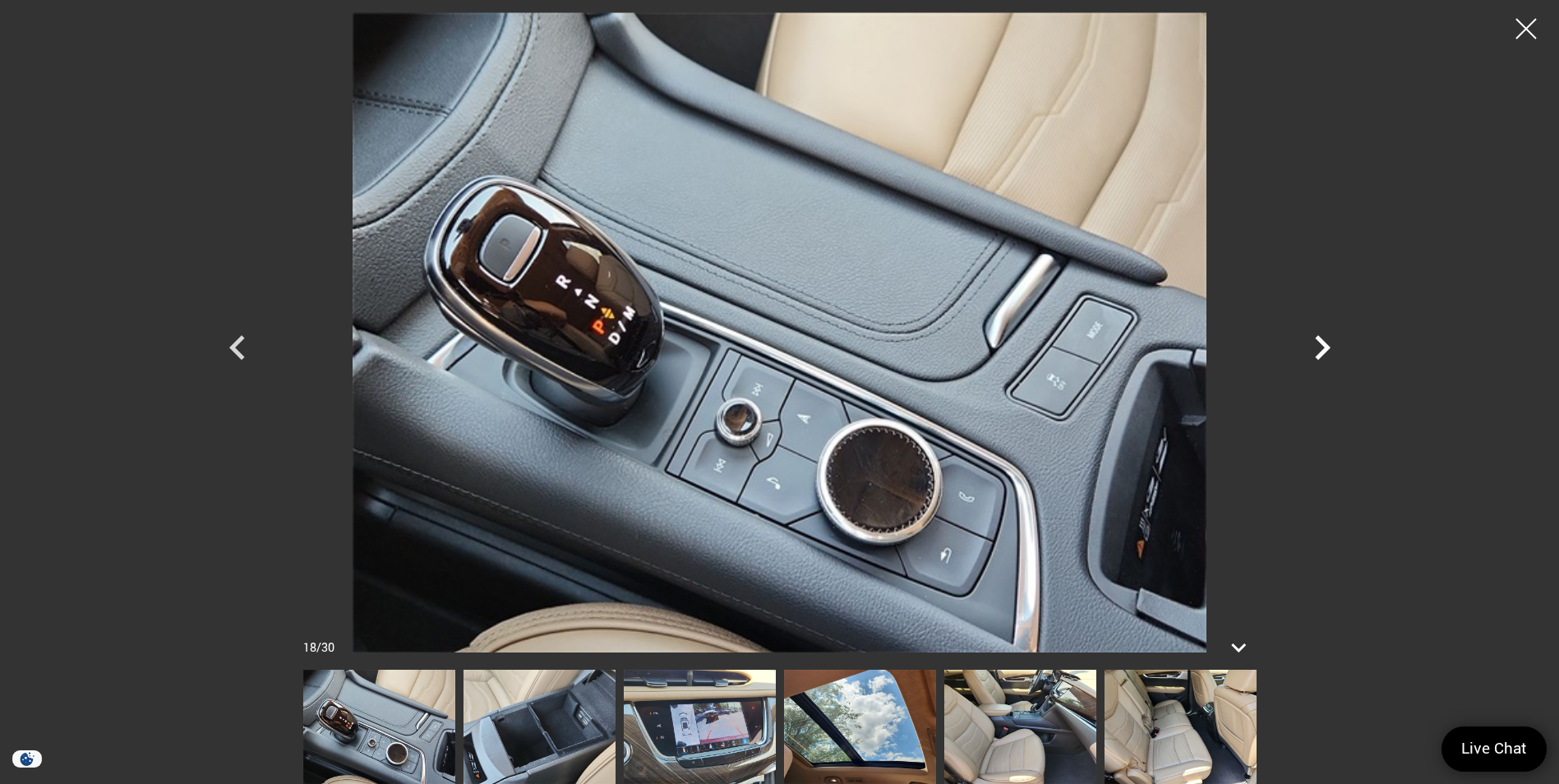
click at [1331, 350] on icon "Next" at bounding box center [1323, 348] width 50 height 50
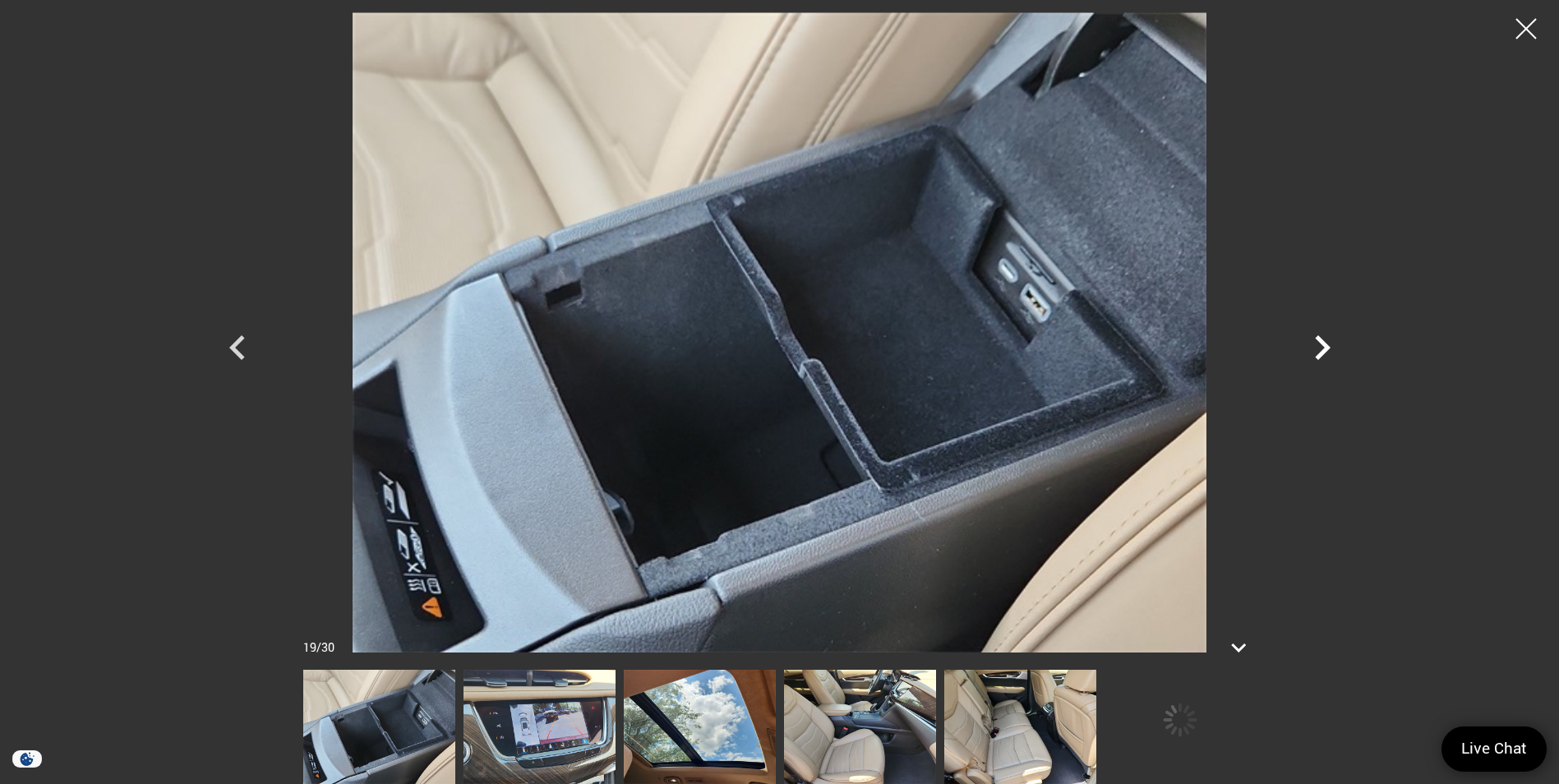
click at [1331, 350] on icon "Next" at bounding box center [1323, 348] width 50 height 50
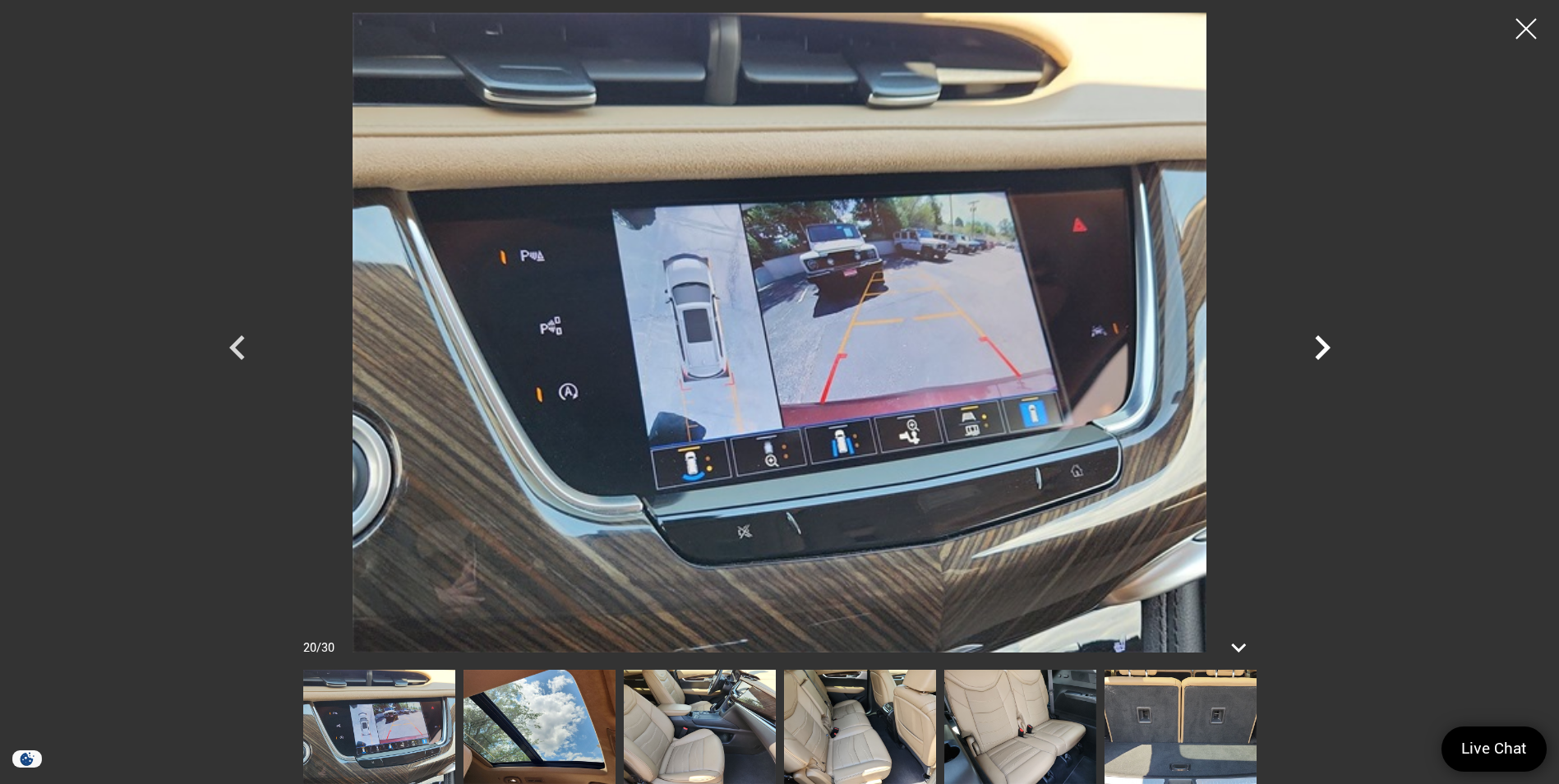
click at [1331, 350] on icon "Next" at bounding box center [1323, 348] width 50 height 50
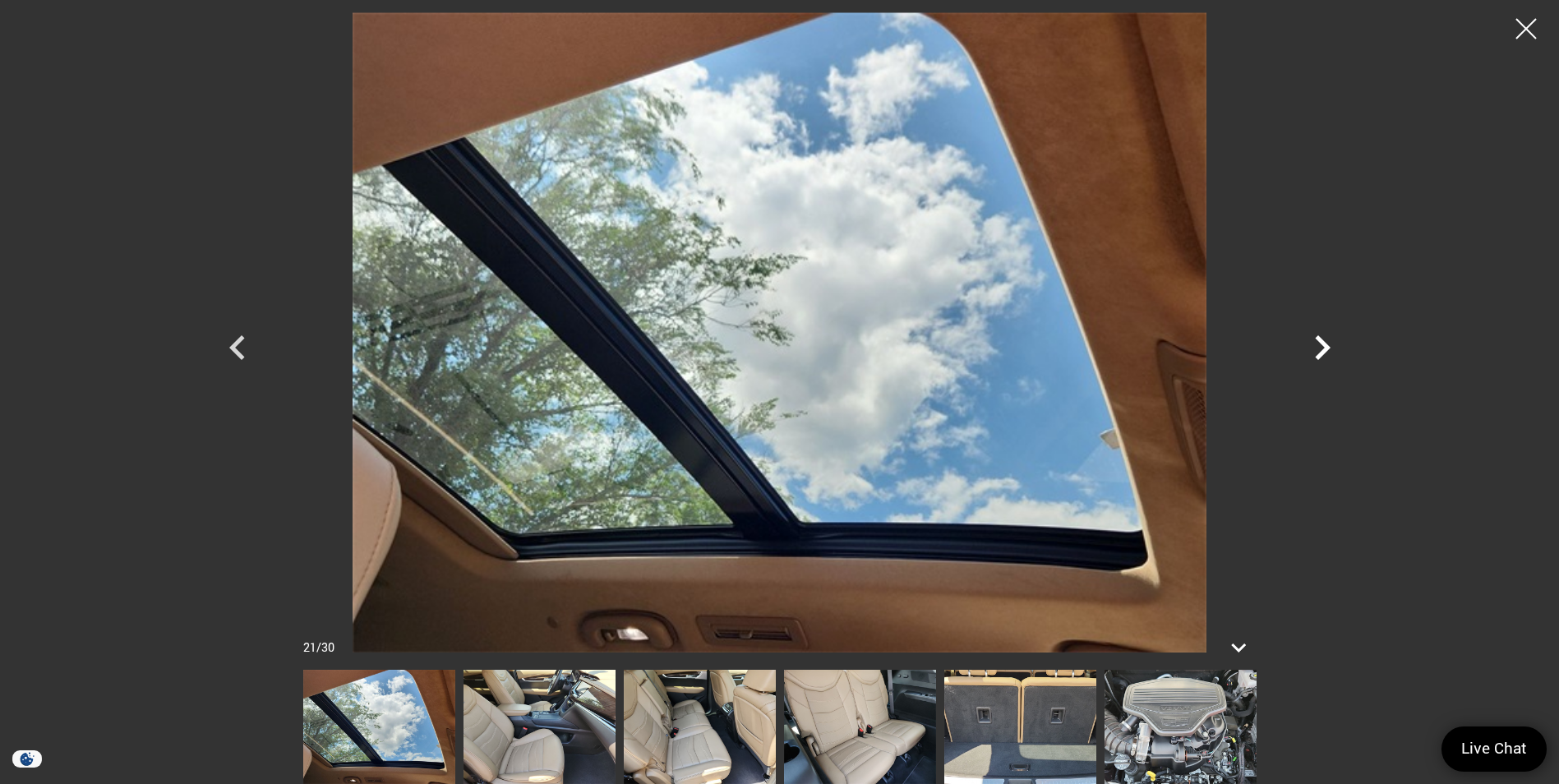
click at [1331, 350] on icon "Next" at bounding box center [1323, 348] width 50 height 50
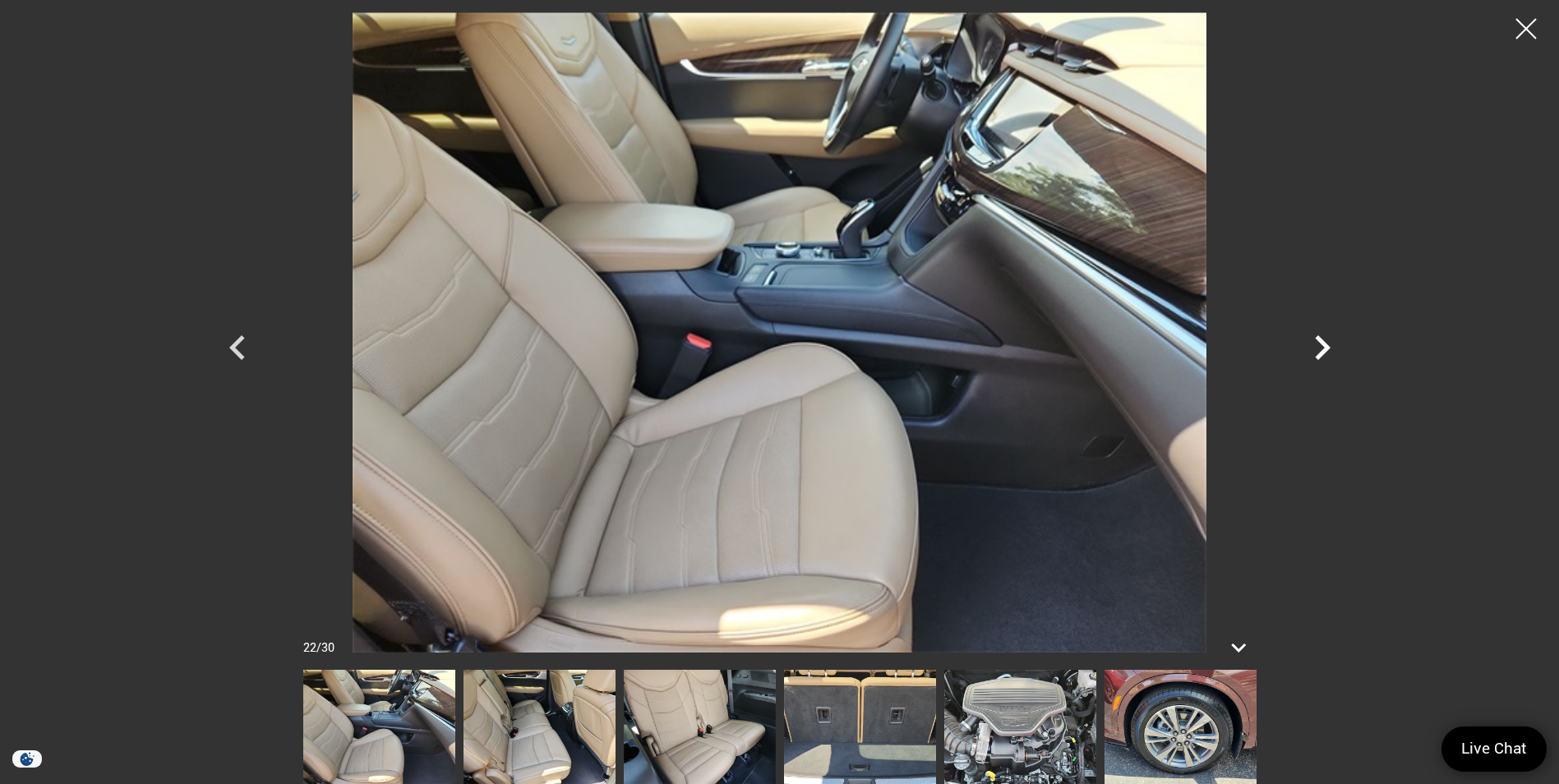
click at [1331, 350] on icon "Next" at bounding box center [1323, 348] width 50 height 50
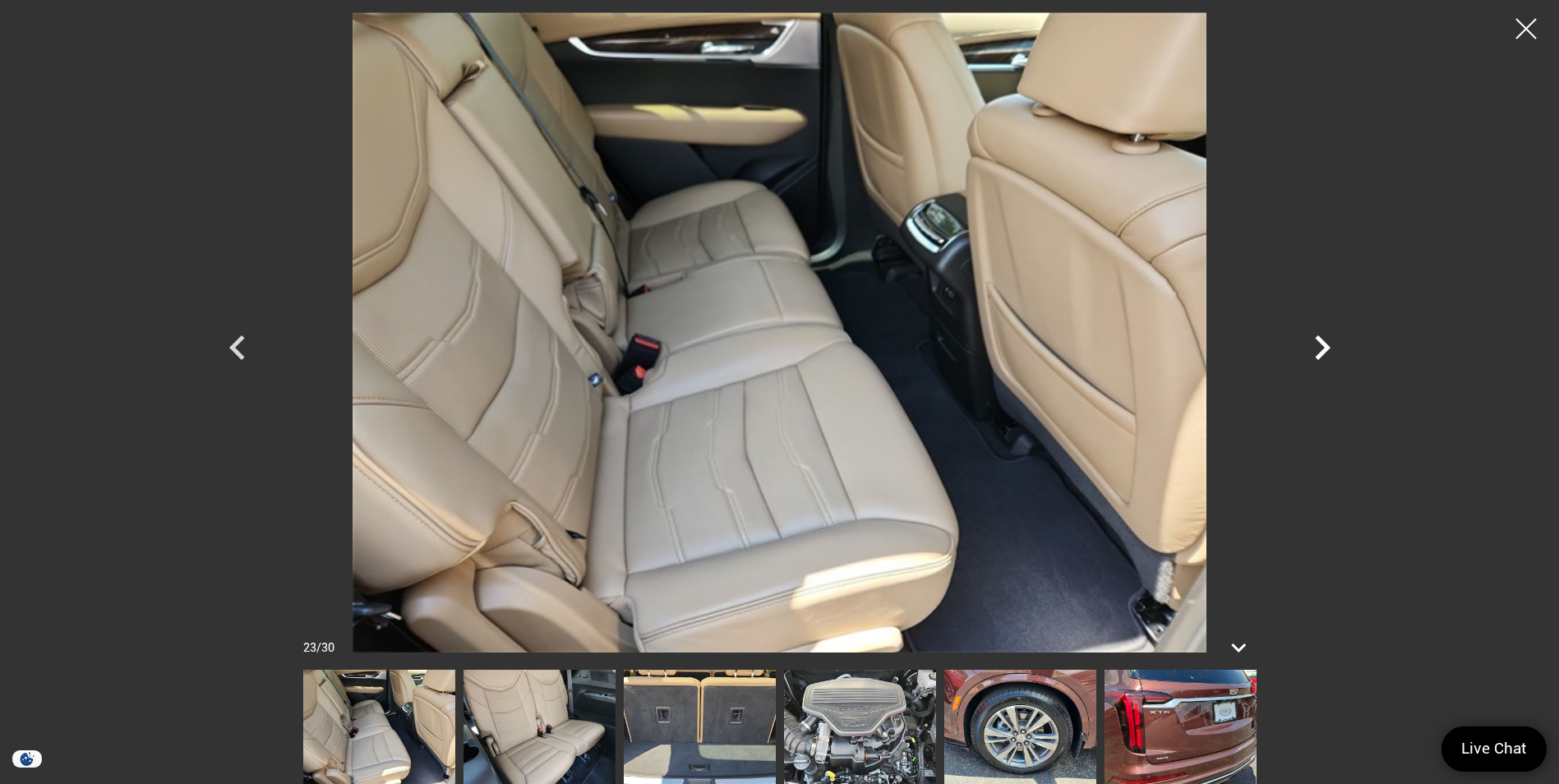
click at [1331, 350] on icon "Next" at bounding box center [1323, 348] width 50 height 50
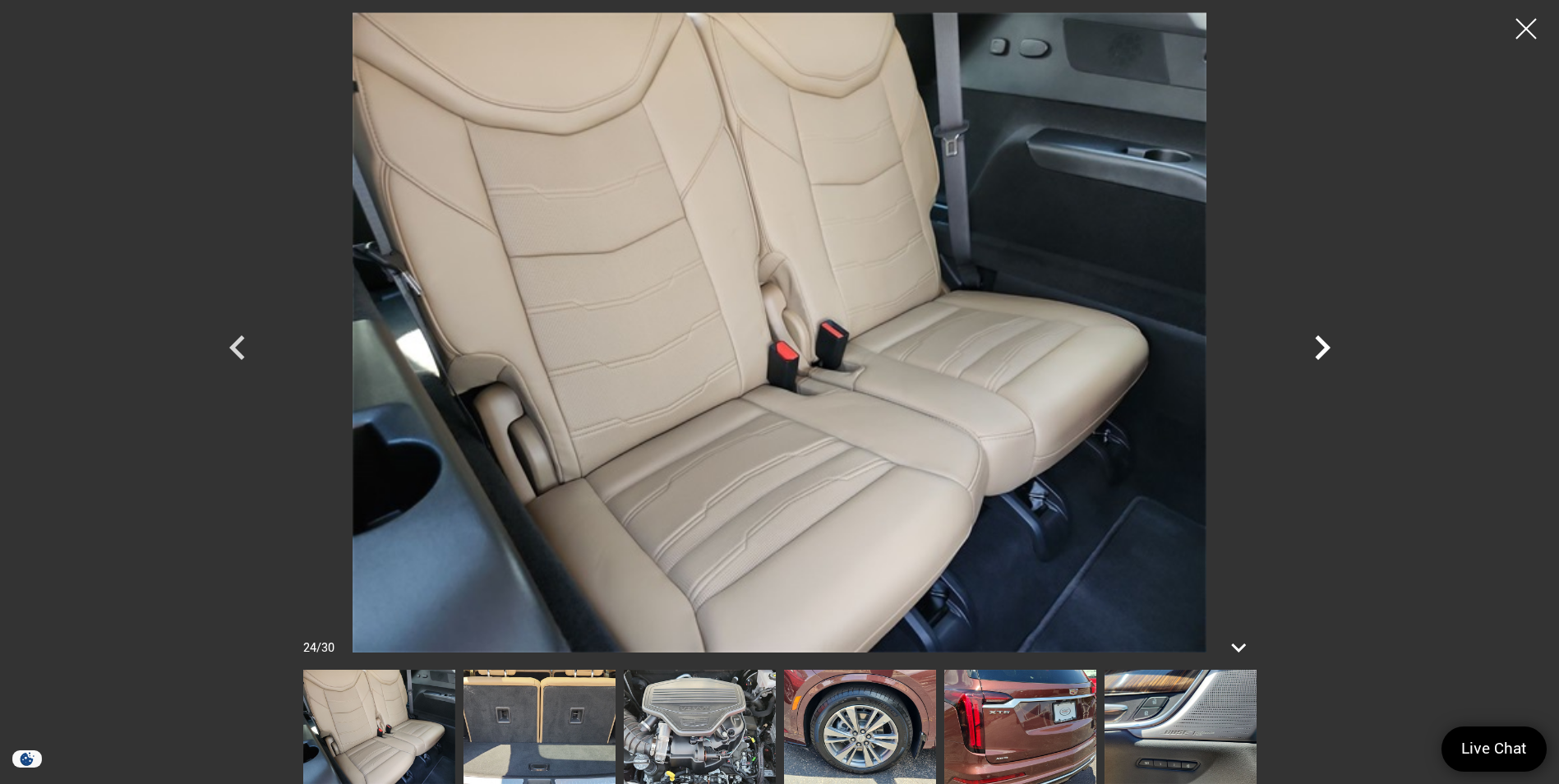
click at [1331, 350] on icon "Next" at bounding box center [1323, 348] width 50 height 50
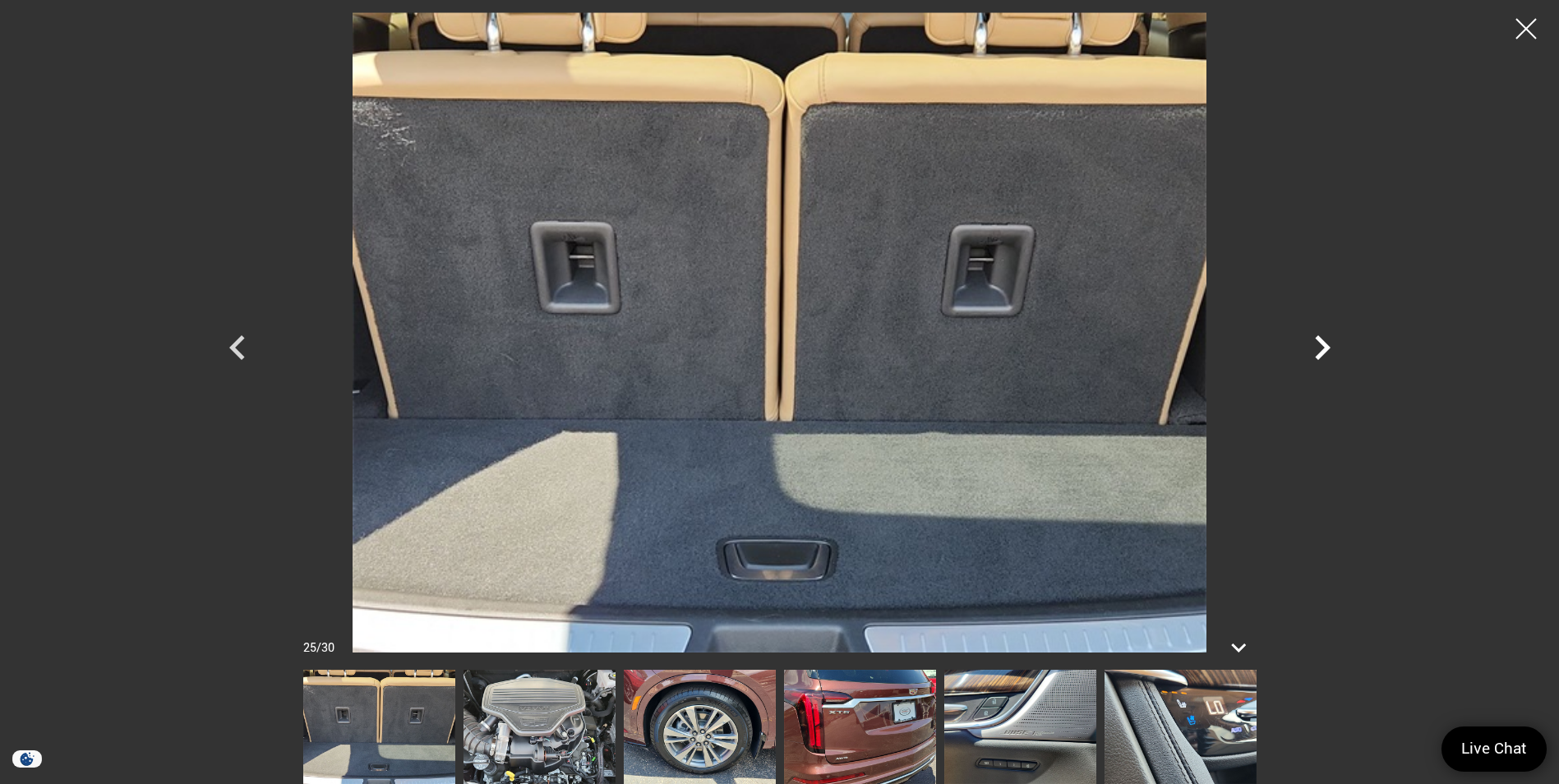
click at [1331, 350] on icon "Next" at bounding box center [1323, 348] width 50 height 50
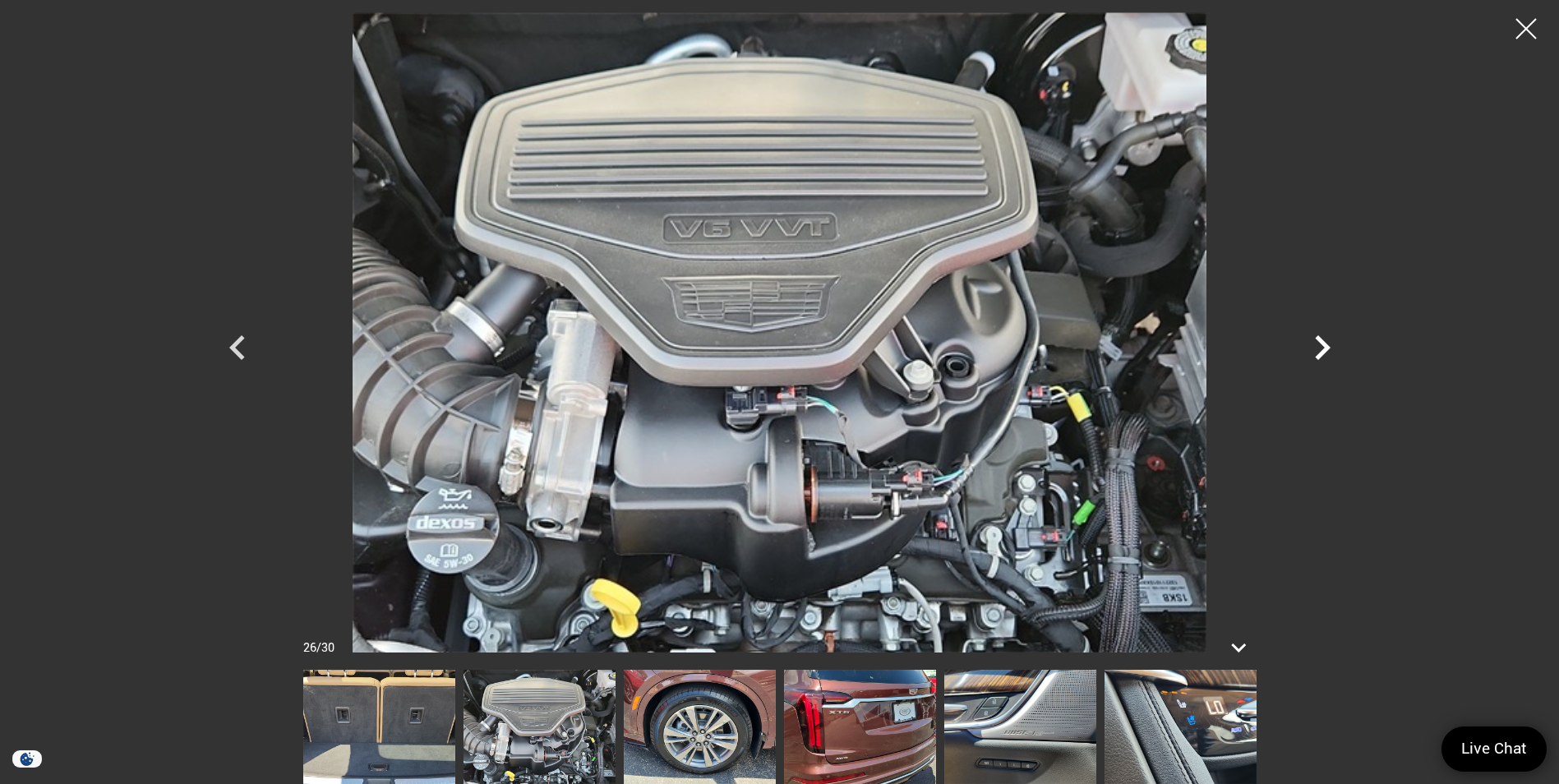
click at [1331, 350] on icon "Next" at bounding box center [1323, 348] width 50 height 50
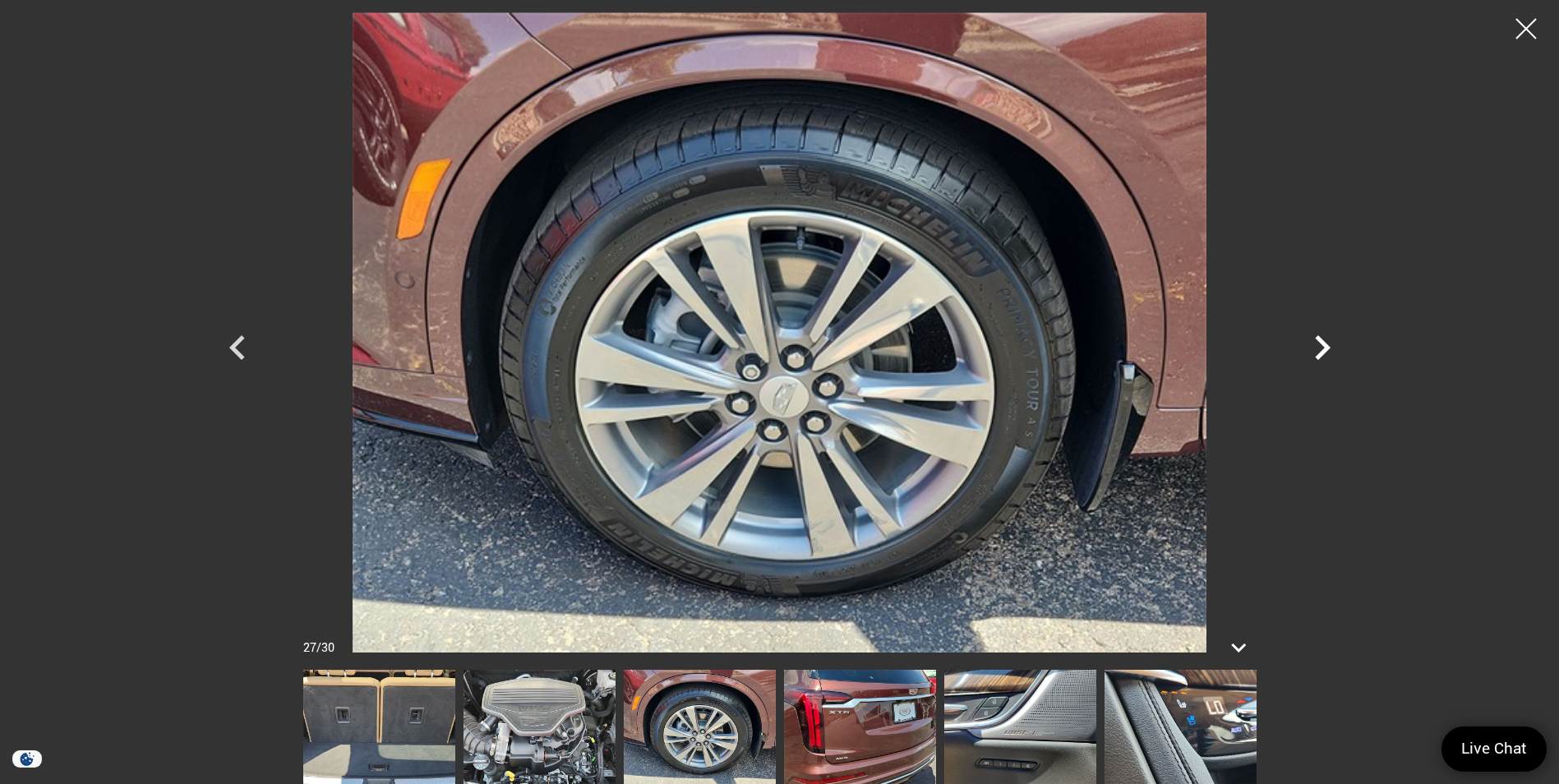
click at [1331, 350] on icon "Next" at bounding box center [1323, 348] width 50 height 50
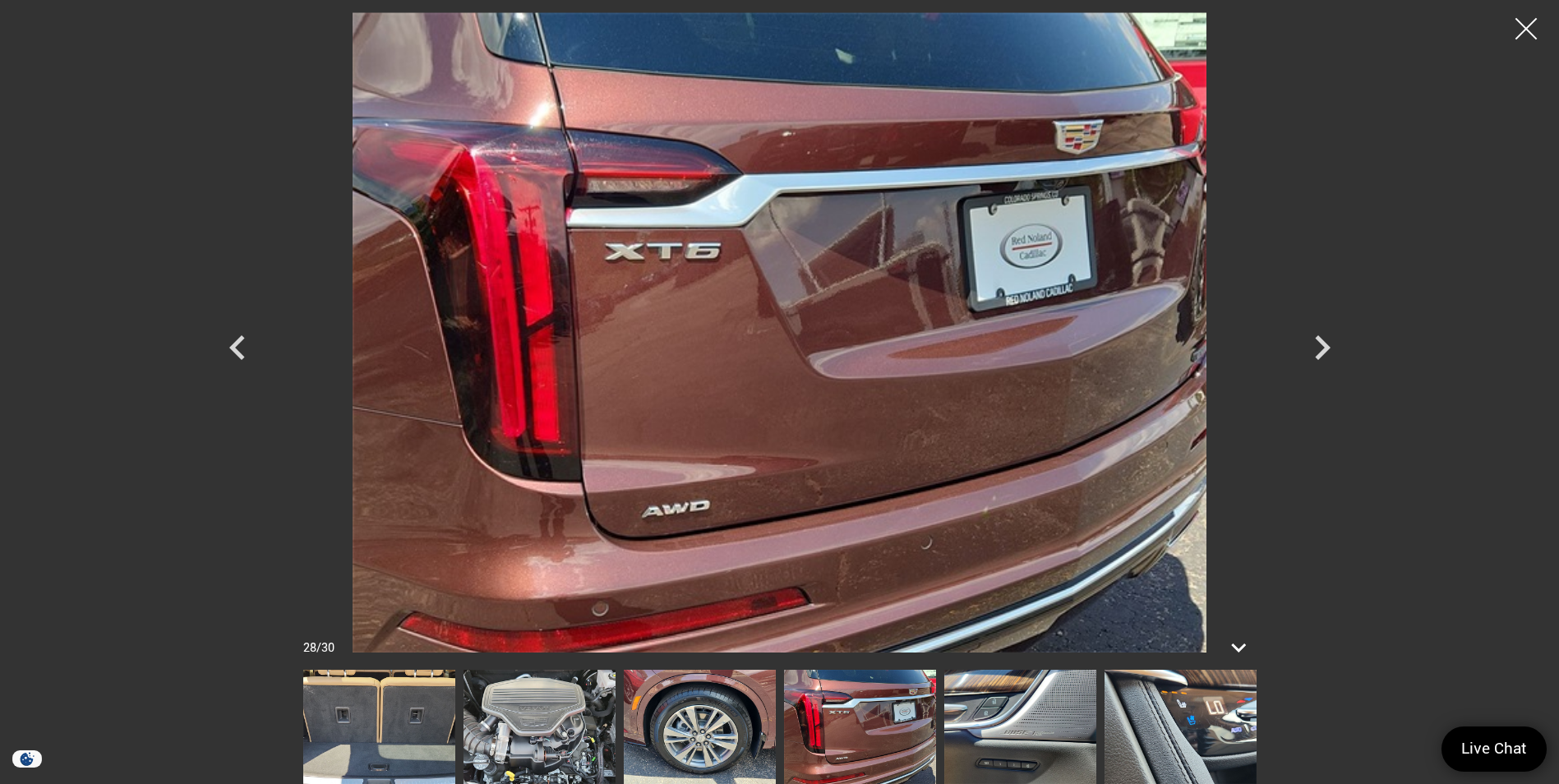
click at [1510, 27] on div at bounding box center [1527, 30] width 44 height 44
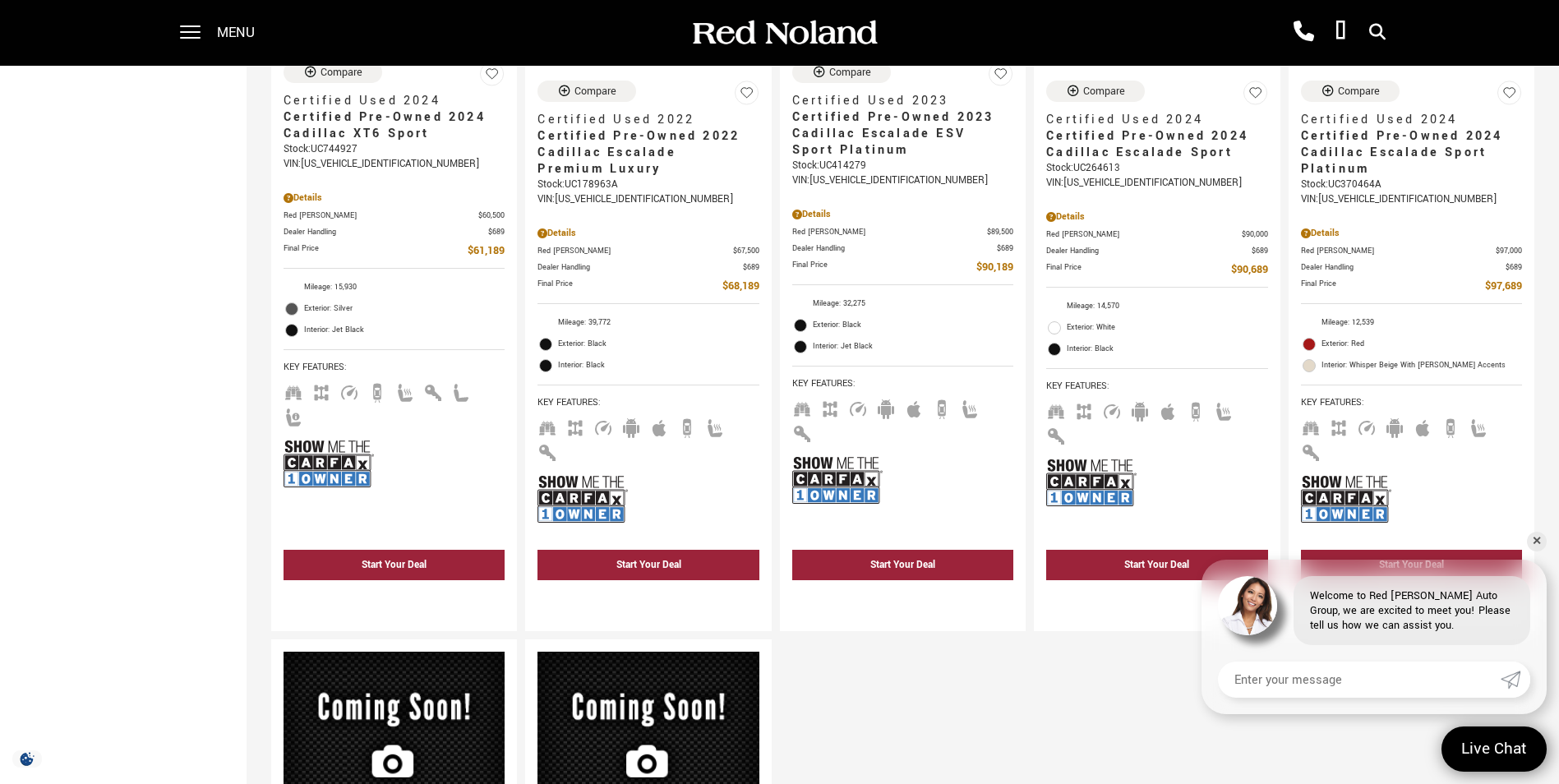
scroll to position [1479, 0]
